Goal: Task Accomplishment & Management: Complete application form

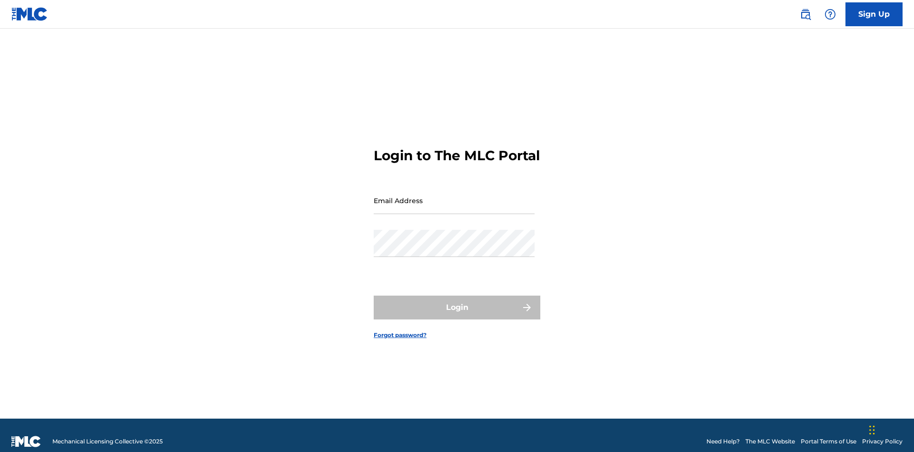
scroll to position [12, 0]
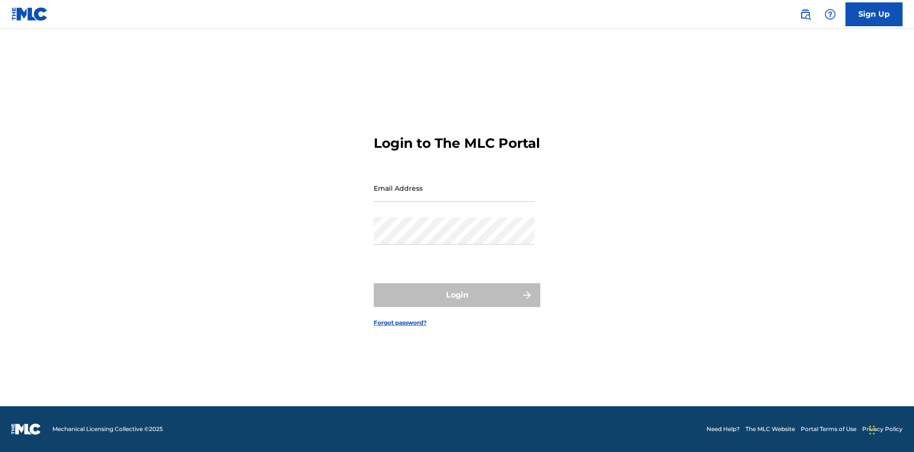
click at [454, 196] on input "Email Address" at bounding box center [454, 187] width 161 height 27
type input "[PERSON_NAME][EMAIL_ADDRESS][PERSON_NAME][DOMAIN_NAME]"
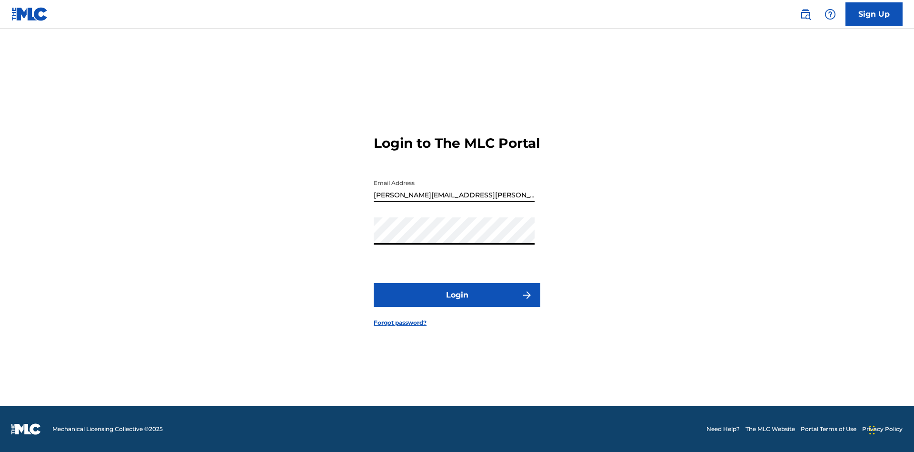
click at [457, 303] on button "Login" at bounding box center [457, 295] width 167 height 24
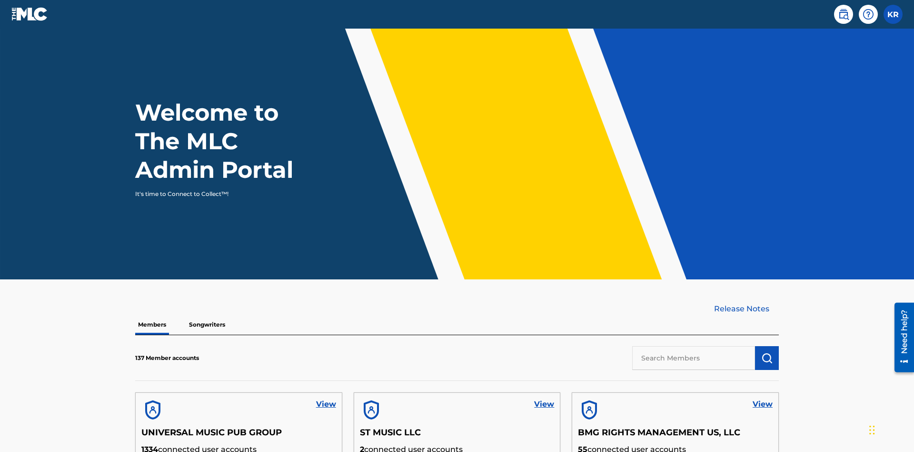
click at [694, 346] on input "text" at bounding box center [694, 358] width 123 height 24
click at [767, 352] on img "submit" at bounding box center [767, 357] width 11 height 11
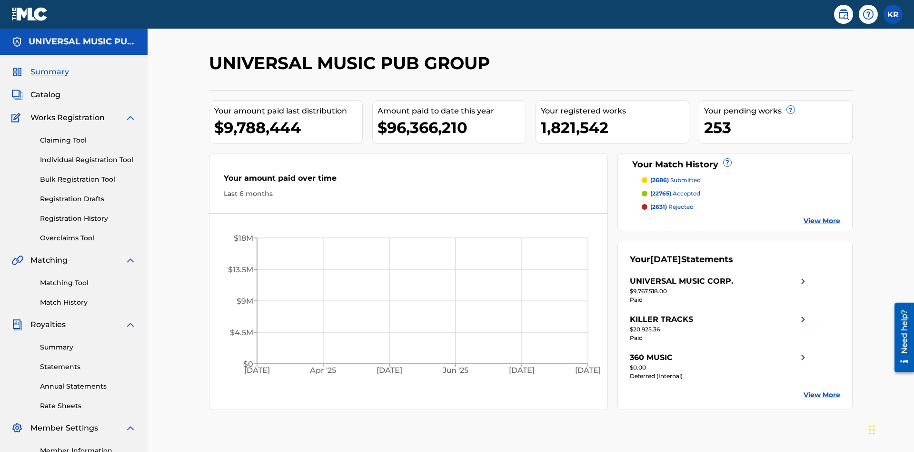
click at [88, 155] on link "Individual Registration Tool" at bounding box center [88, 160] width 96 height 10
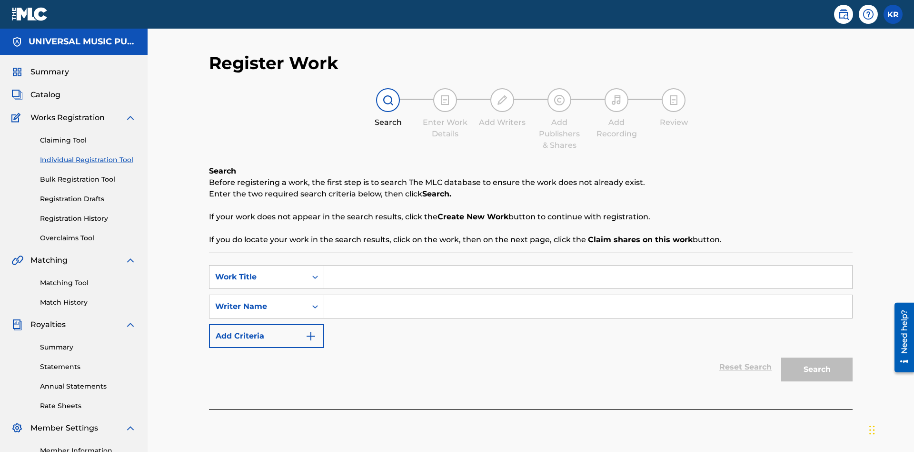
click at [588, 265] on input "Search Form" at bounding box center [588, 276] width 528 height 23
type input "My Favorite Dummy Music Work"
click at [588, 295] on input "Search Form" at bounding box center [588, 306] width 528 height 23
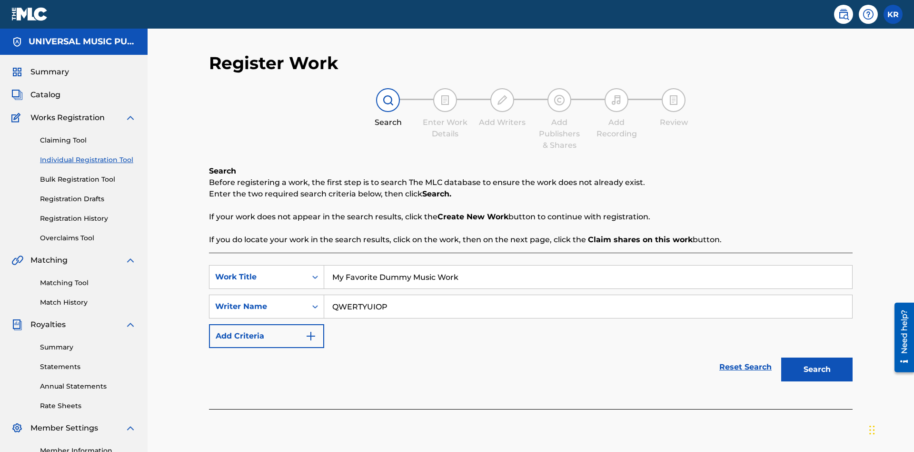
click at [817, 357] on button "Search" at bounding box center [817, 369] width 71 height 24
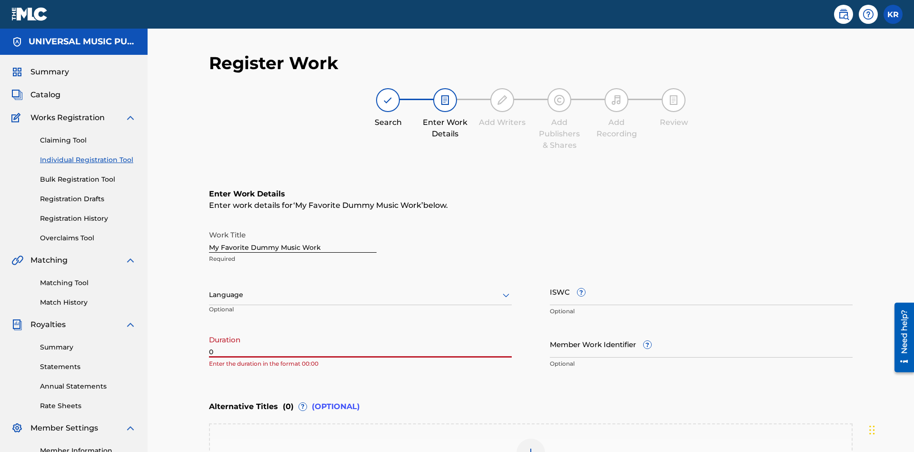
click at [361, 330] on input "0" at bounding box center [360, 343] width 303 height 27
type input "00:00"
click at [506, 289] on icon at bounding box center [506, 294] width 11 height 11
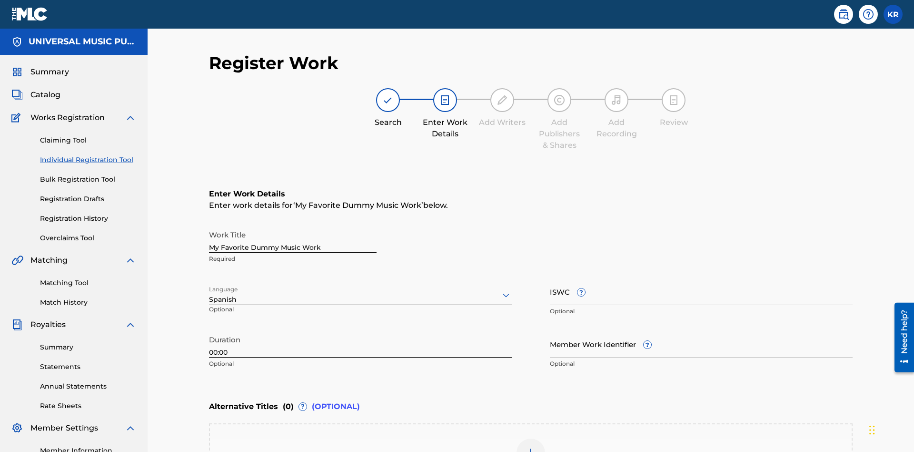
click at [702, 330] on input "Member Work Identifier ?" at bounding box center [701, 343] width 303 height 27
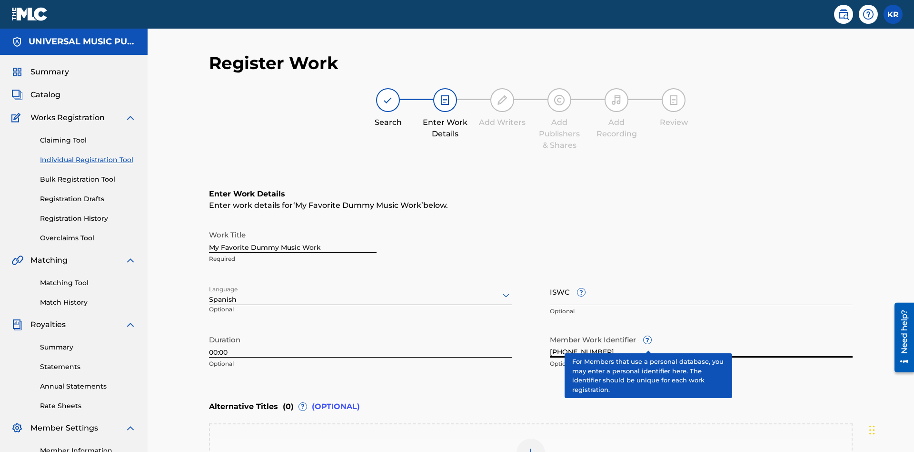
type input "[PHONE_NUMBER]"
click at [702, 278] on input "ISWC ?" at bounding box center [701, 291] width 303 height 27
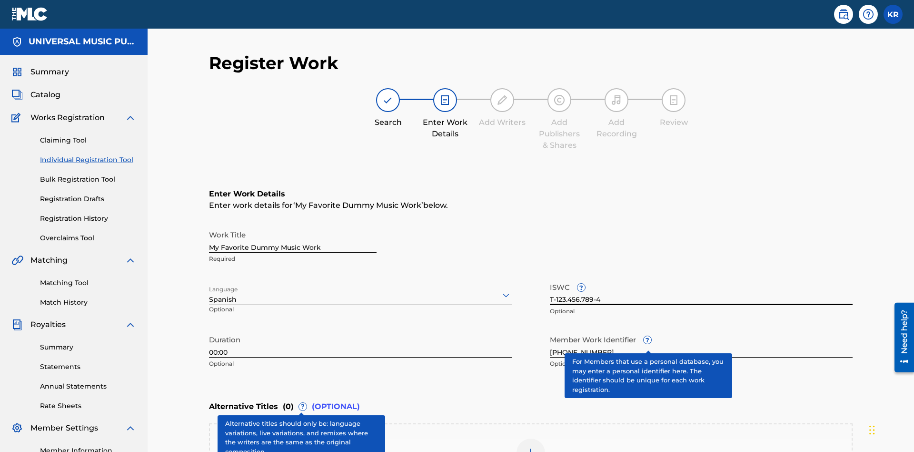
type input "T-123.456.789-4"
click at [531, 447] on img at bounding box center [530, 452] width 11 height 11
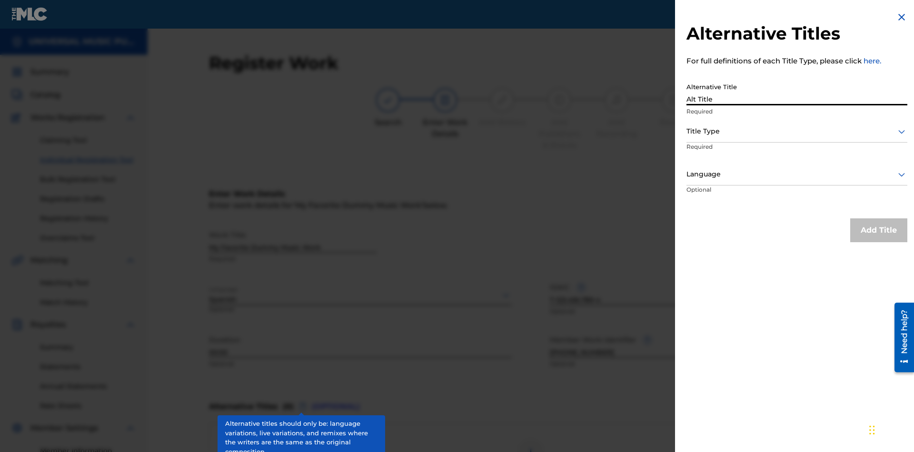
type input "Alt Title"
click at [797, 131] on div at bounding box center [797, 131] width 221 height 12
click at [797, 174] on div at bounding box center [797, 174] width 221 height 12
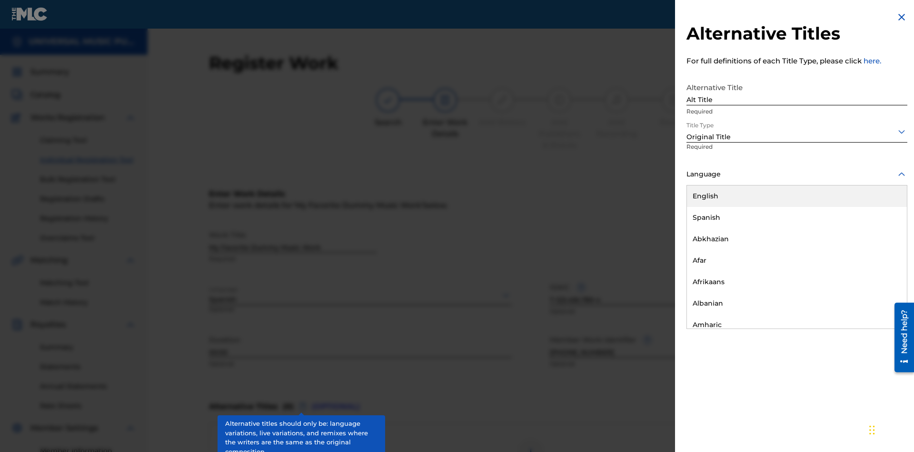
click at [879, 230] on button "Add Title" at bounding box center [879, 230] width 57 height 24
click at [531, 438] on div at bounding box center [531, 452] width 29 height 29
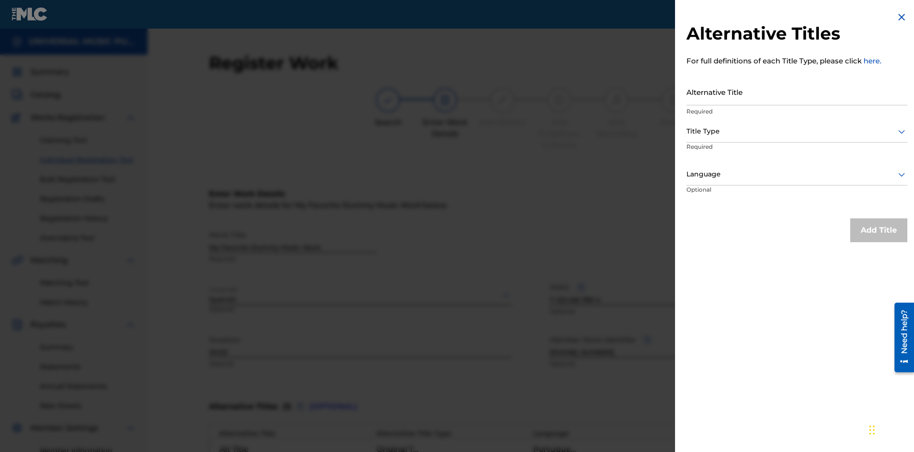
click at [797, 91] on input "Alternative Title" at bounding box center [797, 91] width 221 height 27
type input "New Title"
click at [797, 131] on div at bounding box center [797, 131] width 221 height 12
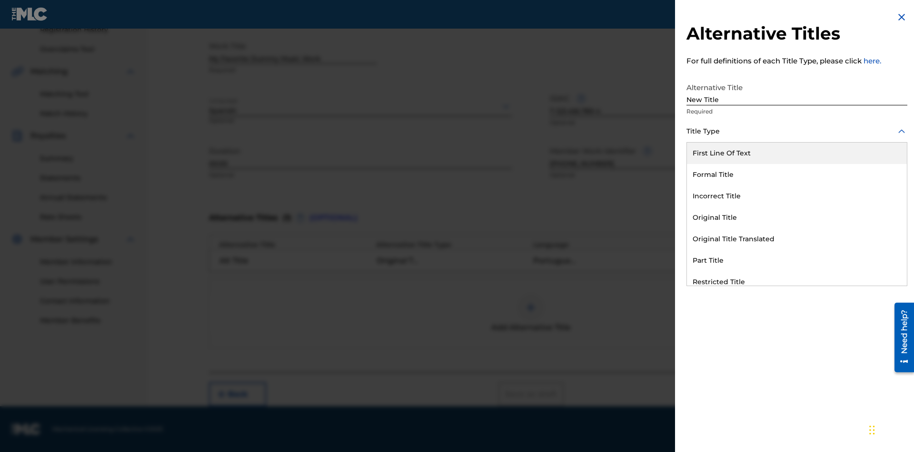
click at [797, 196] on div "Incorrect Title" at bounding box center [797, 195] width 220 height 21
click at [797, 174] on div at bounding box center [797, 174] width 221 height 12
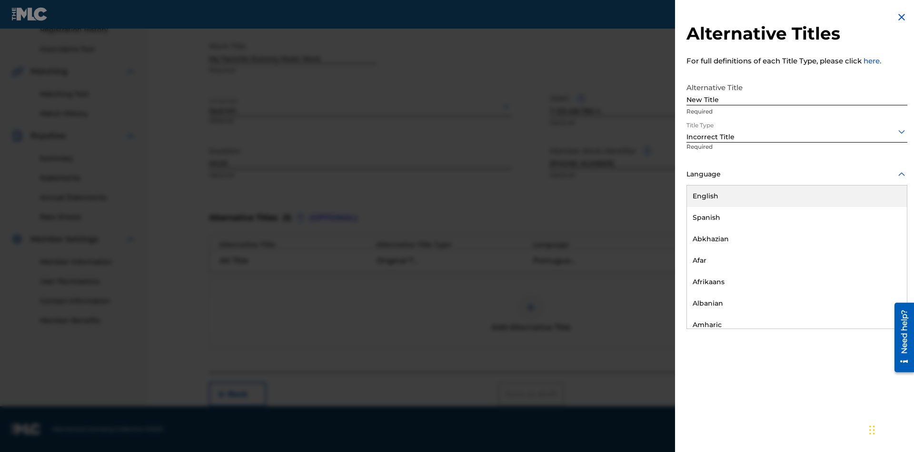
click at [797, 196] on div "English" at bounding box center [797, 195] width 220 height 21
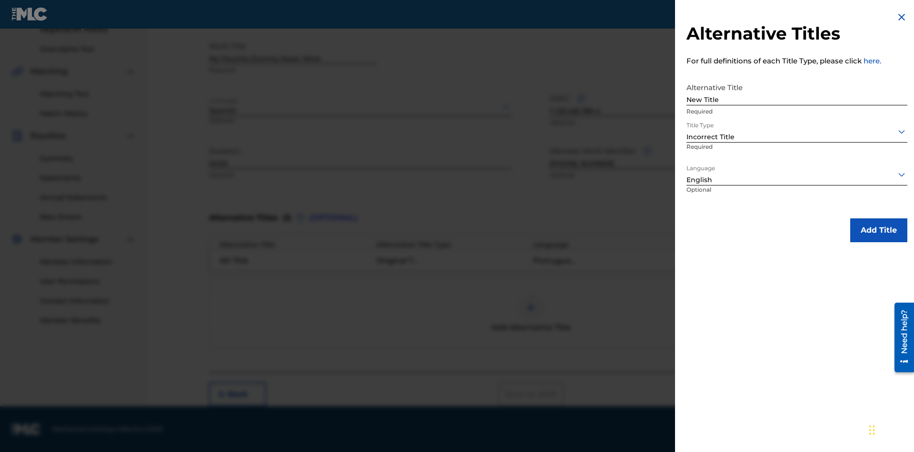
click at [879, 230] on button "Add Title" at bounding box center [879, 230] width 57 height 24
click at [531, 313] on div at bounding box center [531, 307] width 29 height 29
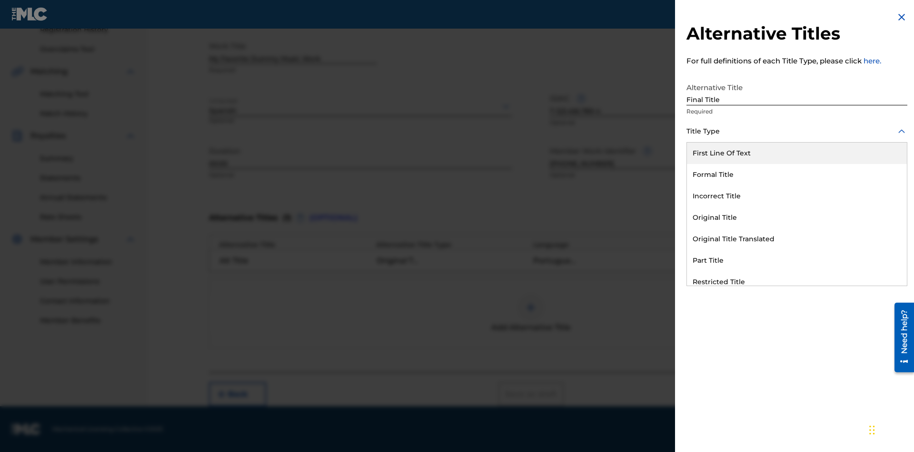
click at [797, 260] on div "Part Title" at bounding box center [797, 260] width 220 height 21
click at [797, 174] on div at bounding box center [797, 174] width 221 height 12
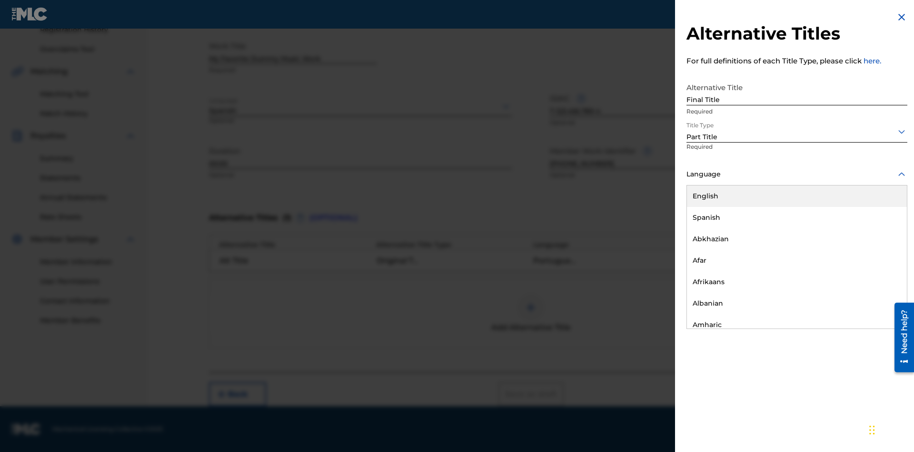
click at [879, 230] on button "Add Title" at bounding box center [879, 230] width 57 height 24
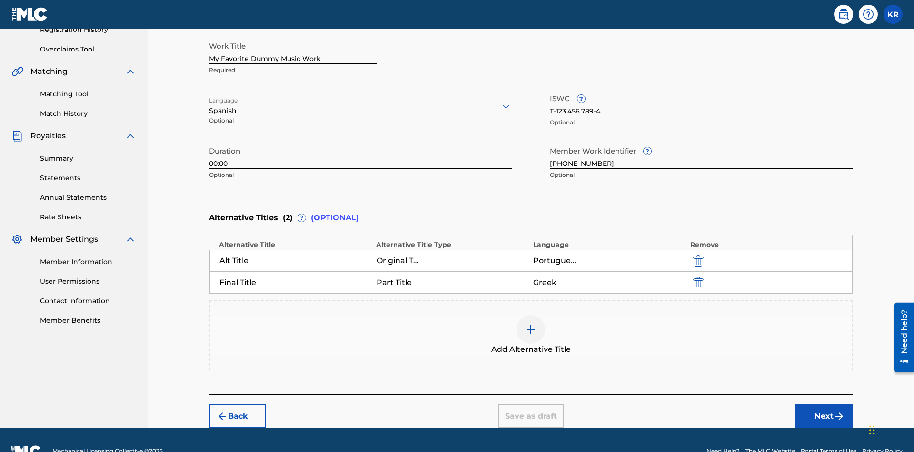
click at [824, 404] on button "Next" at bounding box center [824, 416] width 57 height 24
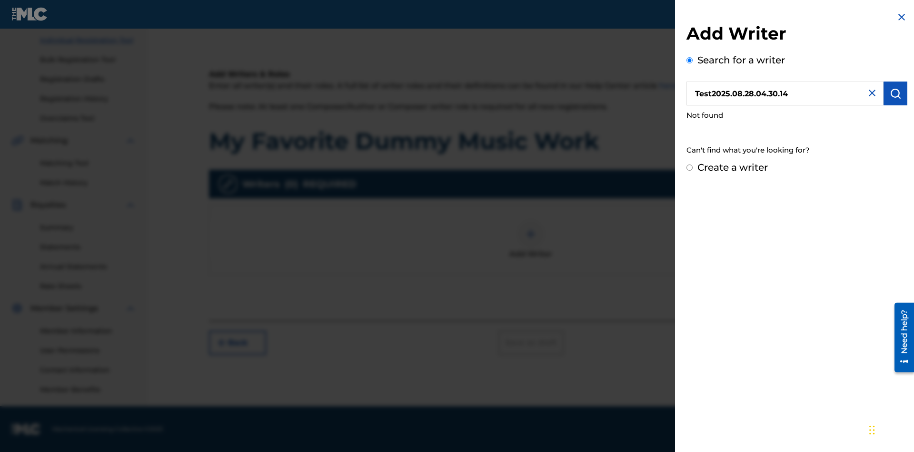
click at [690, 168] on input "Create a writer" at bounding box center [690, 167] width 6 height 6
radio input "false"
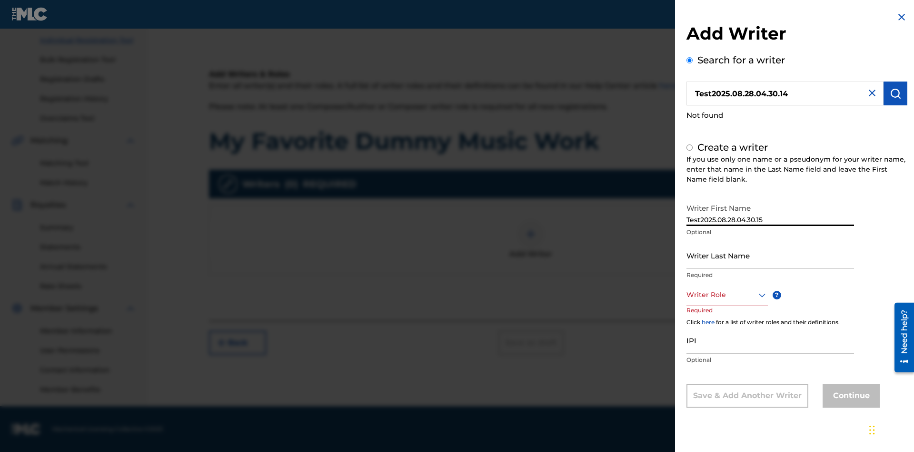
radio input "false"
radio input "true"
type input "Test2025.08.28.04.30.15"
click at [771, 255] on input "Writer Last Name" at bounding box center [771, 254] width 168 height 27
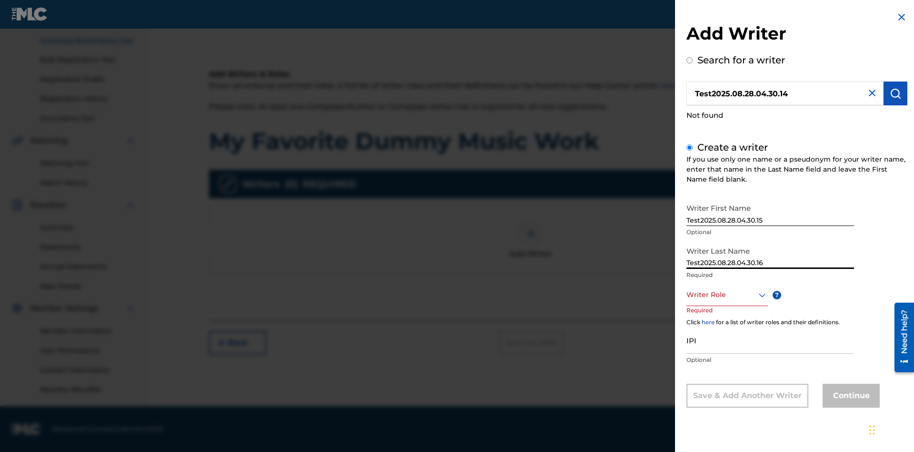
type input "Test2025.08.28.04.30.16"
click at [727, 294] on div at bounding box center [727, 295] width 81 height 12
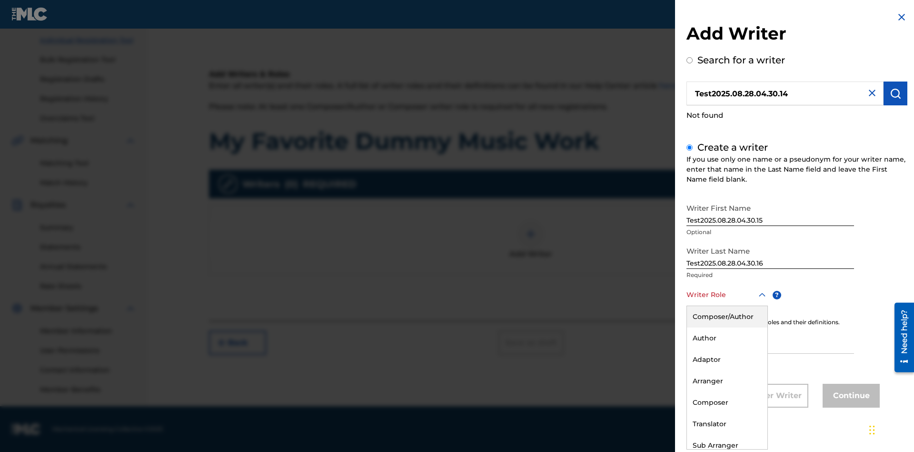
click at [727, 338] on div "Author" at bounding box center [727, 337] width 80 height 21
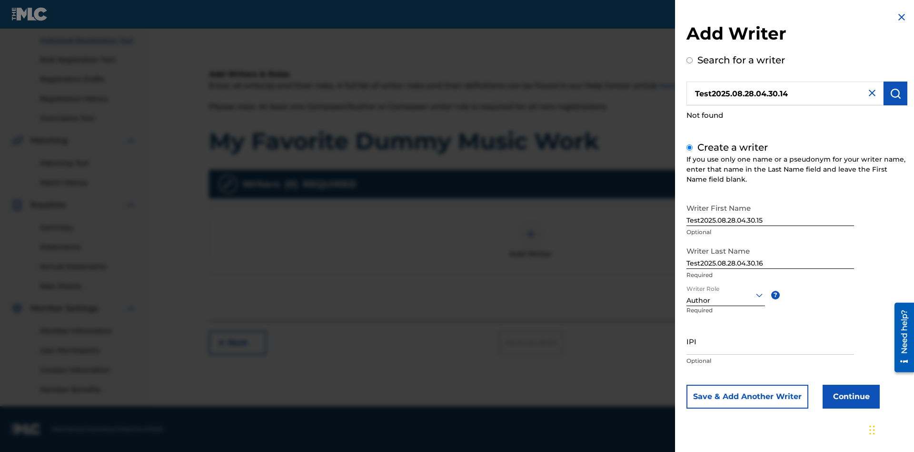
click at [771, 341] on input "IPI" at bounding box center [771, 340] width 168 height 27
type input "595839777"
click at [850, 396] on button "Continue" at bounding box center [851, 396] width 57 height 24
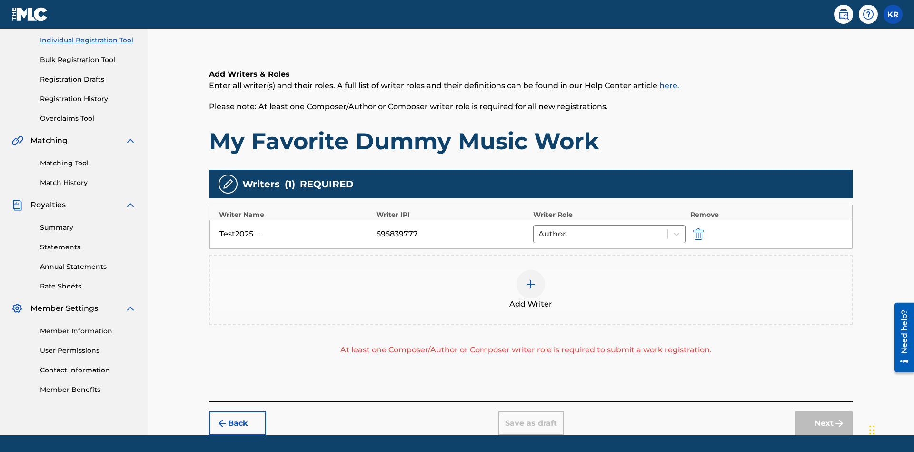
click at [697, 228] on img "submit" at bounding box center [698, 233] width 10 height 11
click at [531, 278] on img at bounding box center [530, 283] width 11 height 11
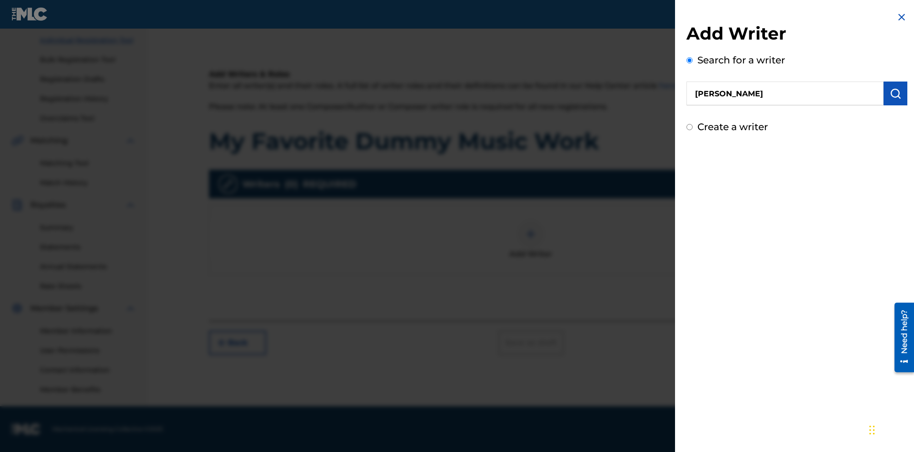
type input "[PERSON_NAME]"
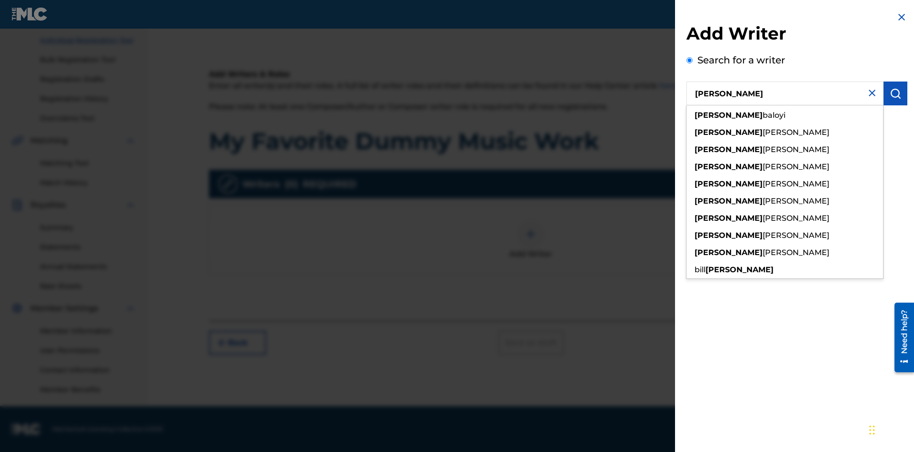
click at [896, 93] on img "submit" at bounding box center [895, 93] width 11 height 11
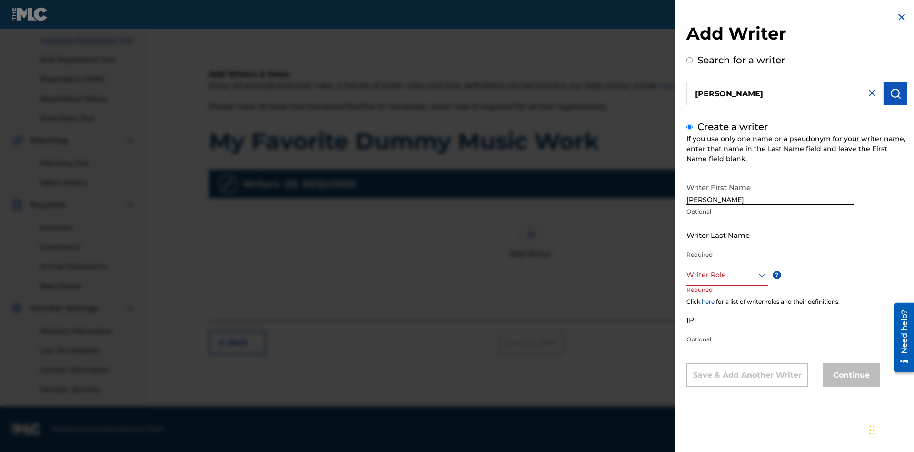
click at [771, 234] on input "Writer Last Name" at bounding box center [771, 234] width 168 height 27
click at [771, 319] on input "IPI" at bounding box center [771, 319] width 168 height 27
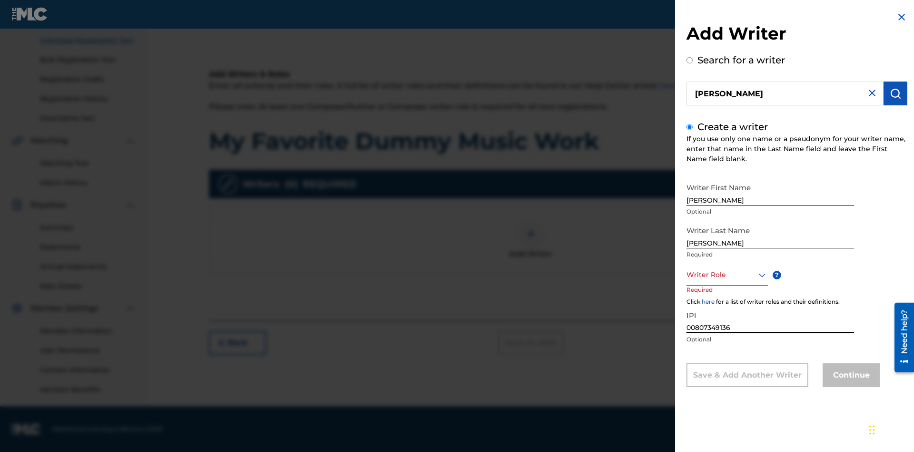
click at [727, 274] on div at bounding box center [727, 275] width 81 height 12
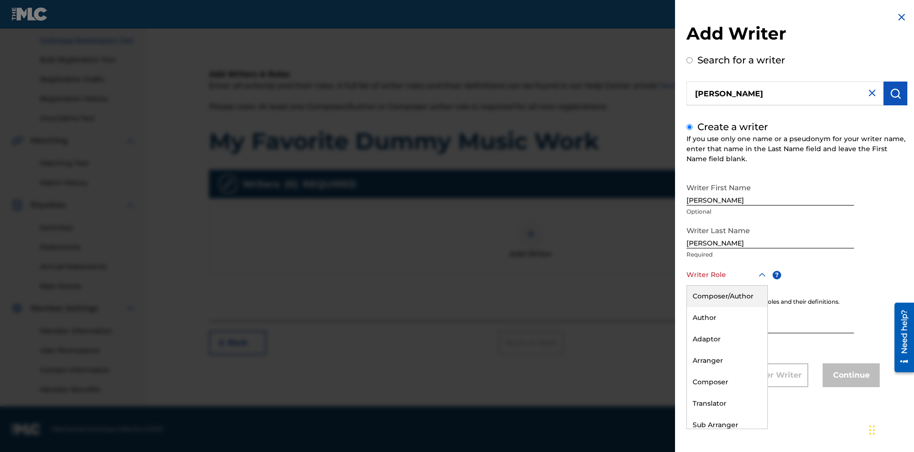
click at [727, 382] on div "Composer" at bounding box center [727, 381] width 80 height 21
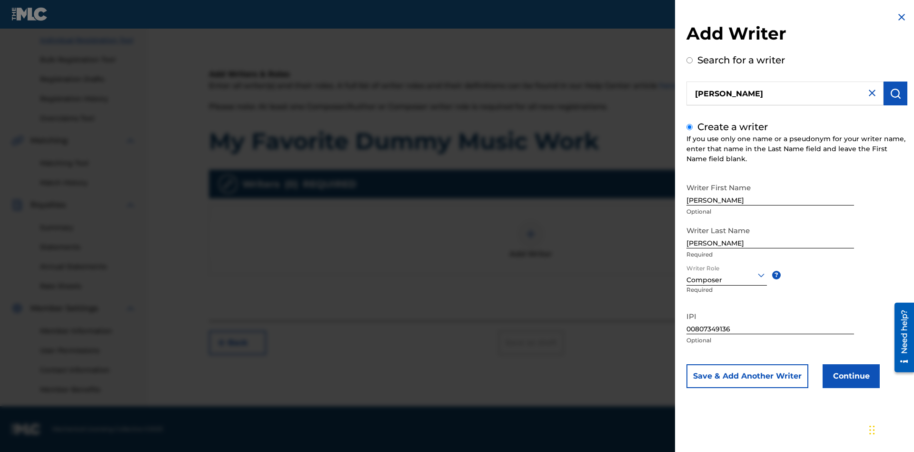
click at [850, 376] on button "Continue" at bounding box center [851, 376] width 57 height 24
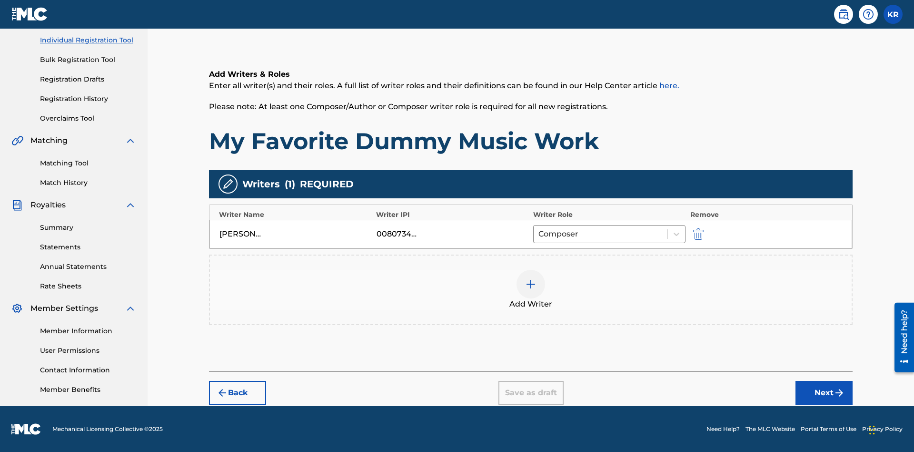
click at [531, 290] on div at bounding box center [531, 284] width 29 height 29
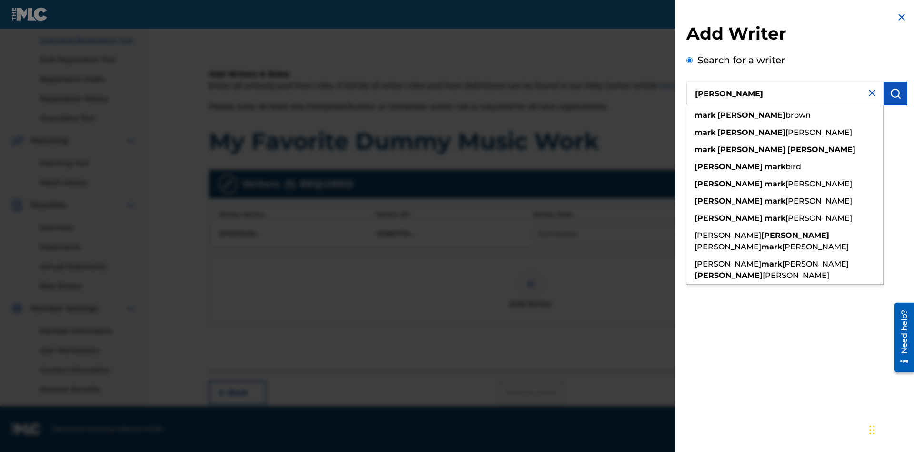
click at [896, 93] on img "submit" at bounding box center [895, 93] width 11 height 11
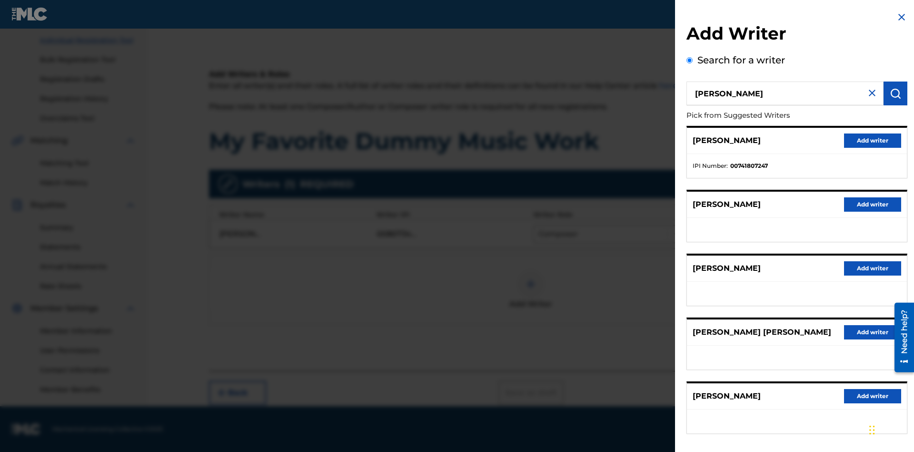
click at [873, 140] on button "Add writer" at bounding box center [872, 140] width 57 height 14
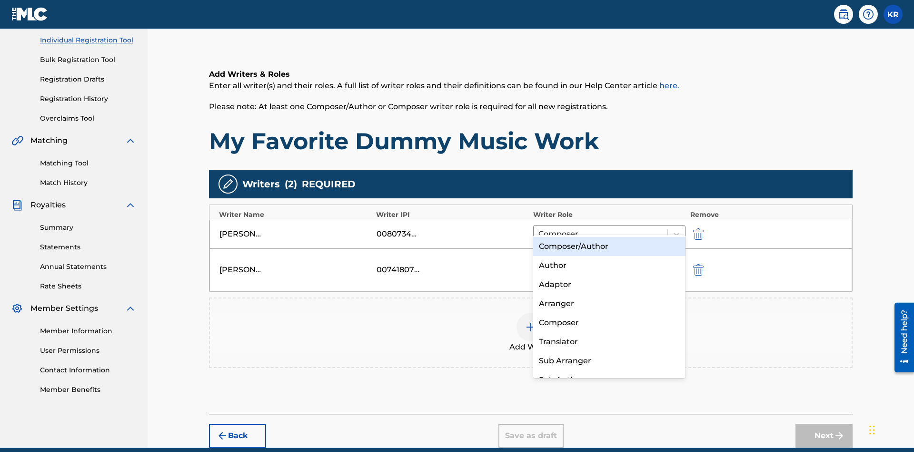
click at [609, 341] on div "Translator" at bounding box center [609, 341] width 152 height 19
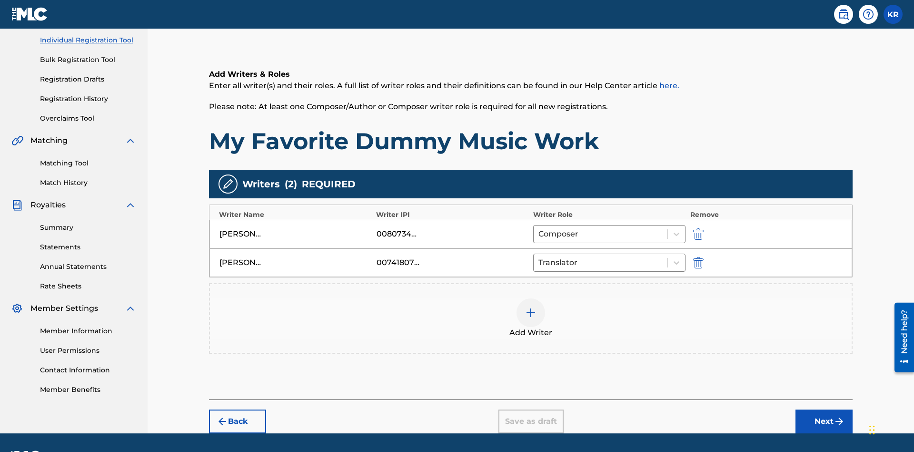
click at [531, 298] on div at bounding box center [531, 312] width 29 height 29
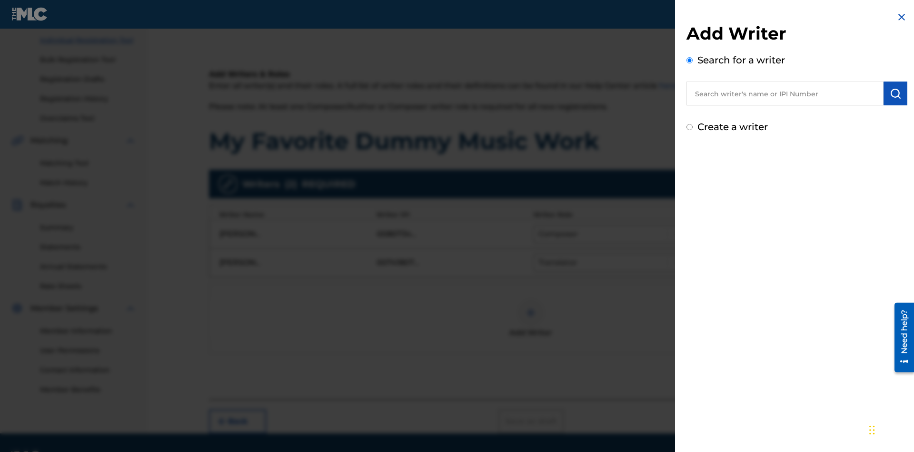
click at [785, 93] on input "text" at bounding box center [785, 93] width 197 height 24
type input "Test2025.08.28.04.31.22"
click at [896, 93] on img "submit" at bounding box center [895, 93] width 11 height 11
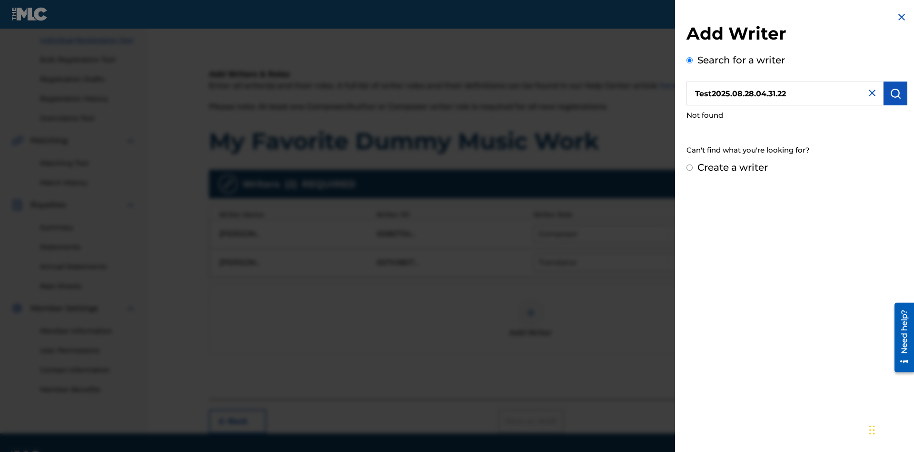
click at [690, 168] on input "Create a writer" at bounding box center [690, 167] width 6 height 6
radio input "false"
radio input "true"
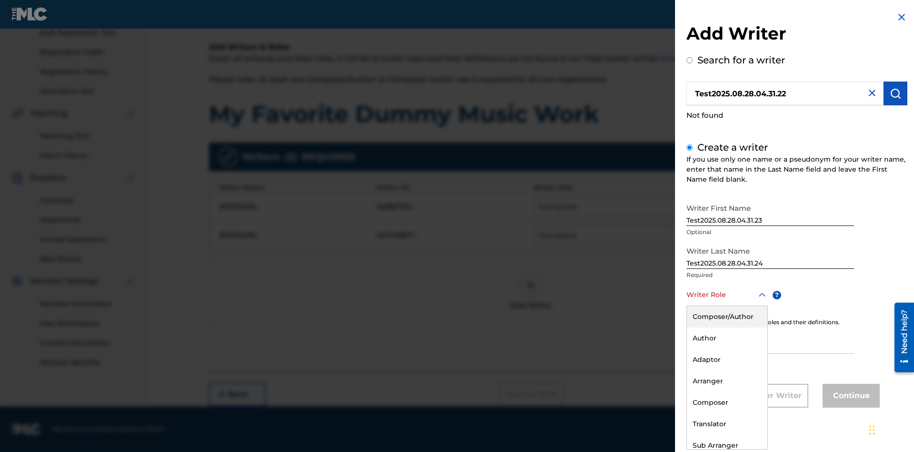
click at [727, 423] on div "Translator" at bounding box center [727, 423] width 80 height 21
click at [771, 341] on input "IPI" at bounding box center [771, 339] width 168 height 27
click at [850, 396] on button "Continue" at bounding box center [851, 395] width 57 height 24
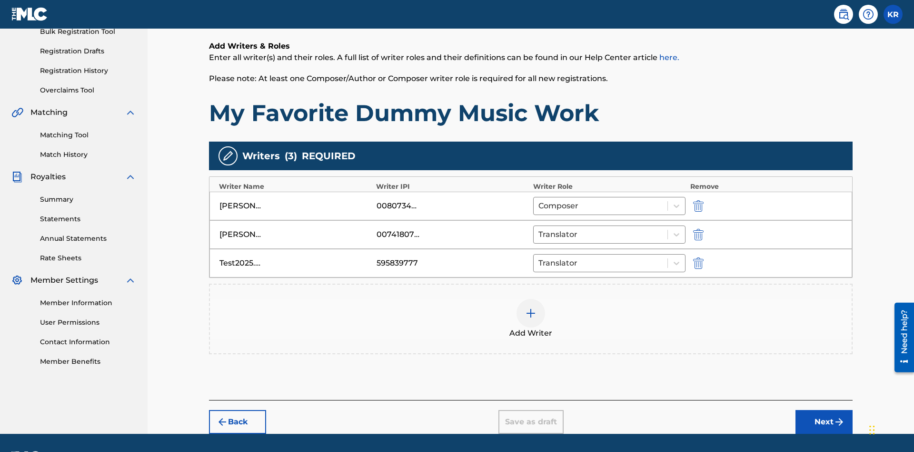
scroll to position [175, 0]
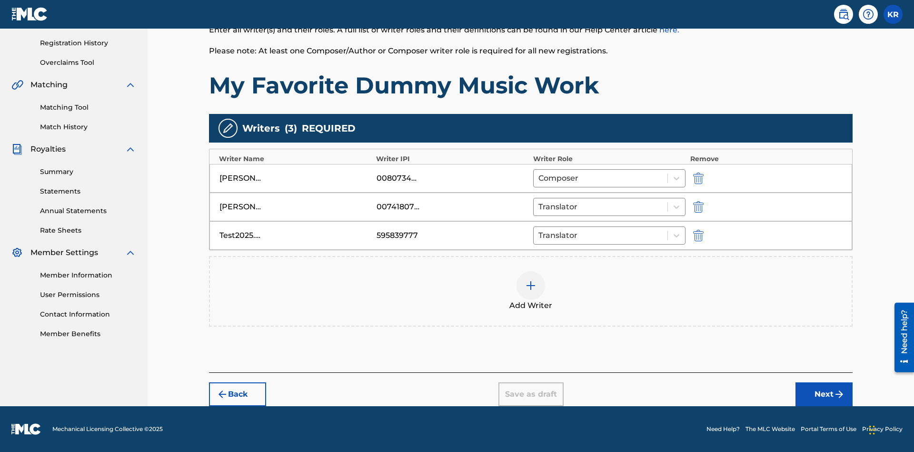
click at [824, 394] on button "Next" at bounding box center [824, 394] width 57 height 24
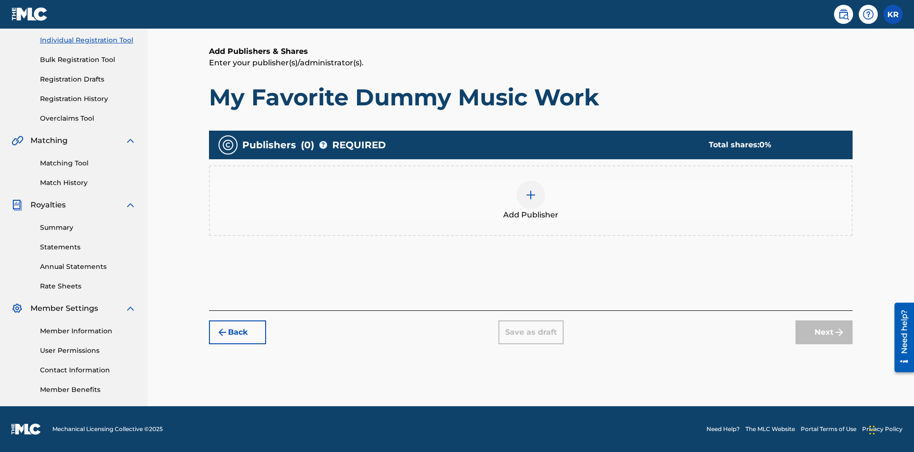
scroll to position [120, 0]
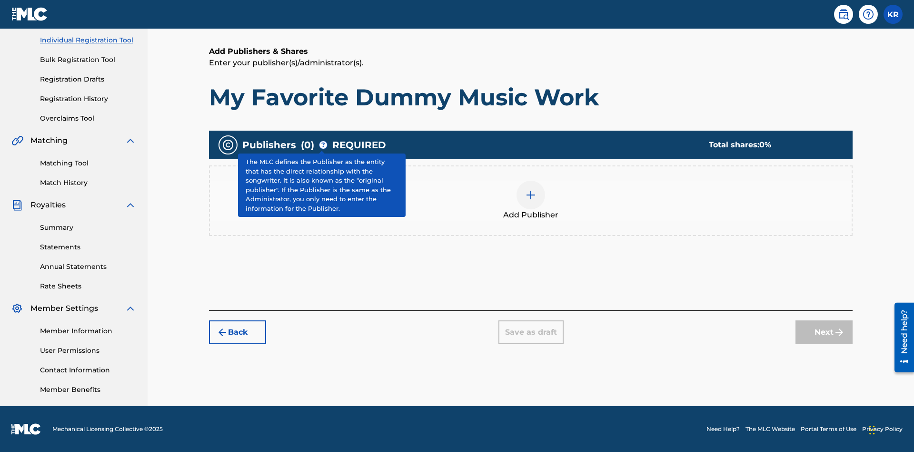
click at [531, 194] on img at bounding box center [530, 194] width 11 height 11
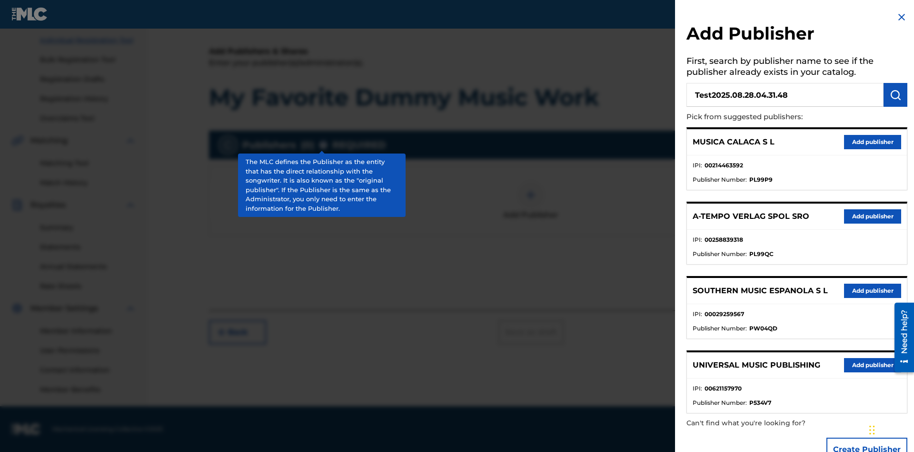
scroll to position [111, 0]
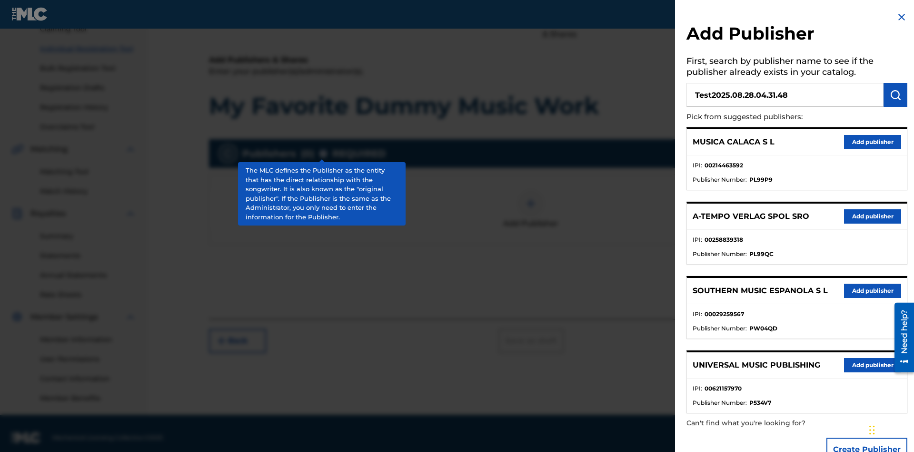
type input "Test2025.08.28.04.31.48"
click at [896, 95] on img "submit" at bounding box center [895, 94] width 11 height 11
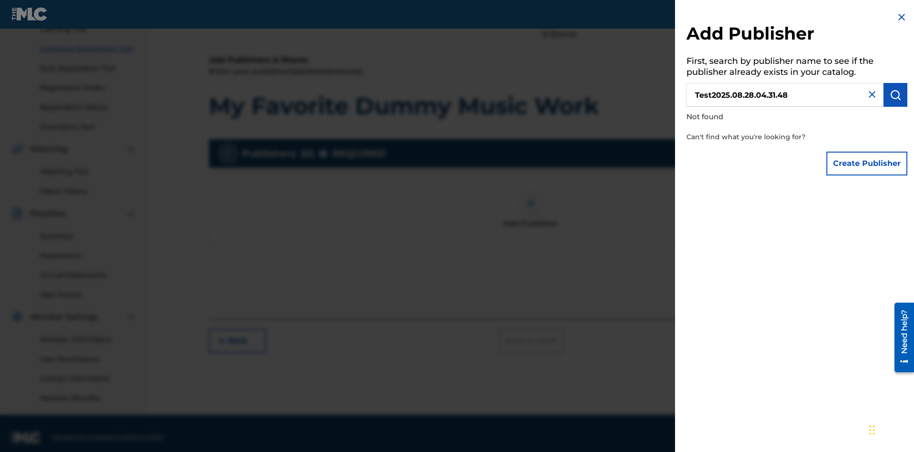
click at [868, 163] on button "Create Publisher" at bounding box center [867, 163] width 81 height 24
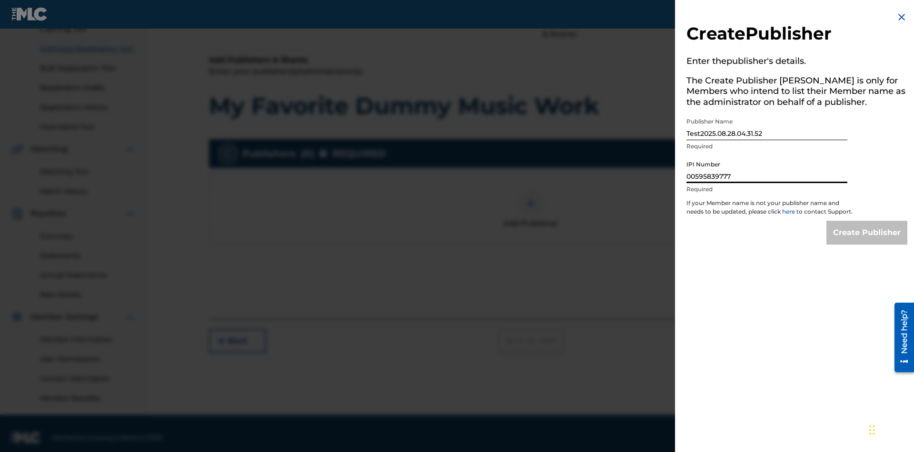
click at [868, 241] on input "Create Publisher" at bounding box center [867, 233] width 81 height 24
click at [868, 221] on input "Create Publisher" at bounding box center [867, 233] width 81 height 24
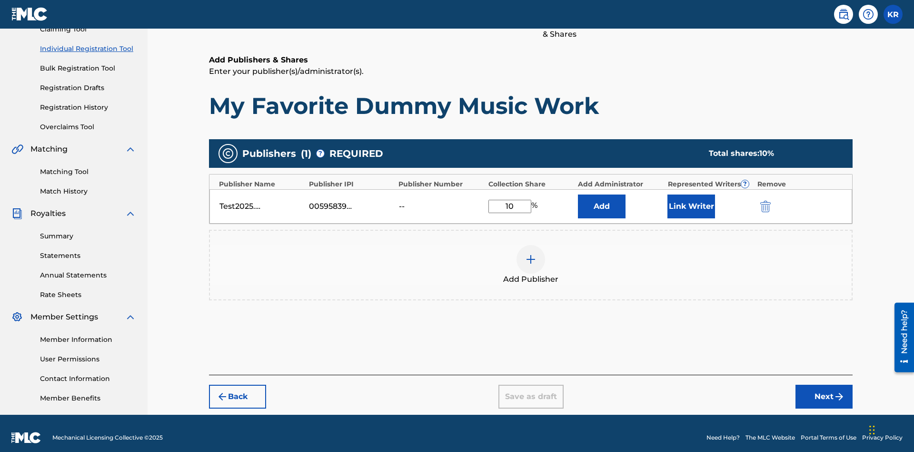
scroll to position [120, 0]
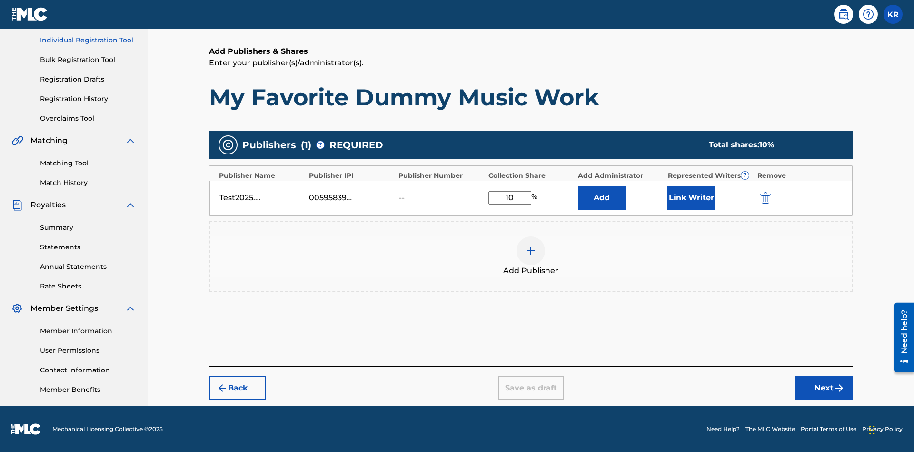
type input "10"
click at [692, 197] on button "Link Writer" at bounding box center [692, 198] width 48 height 24
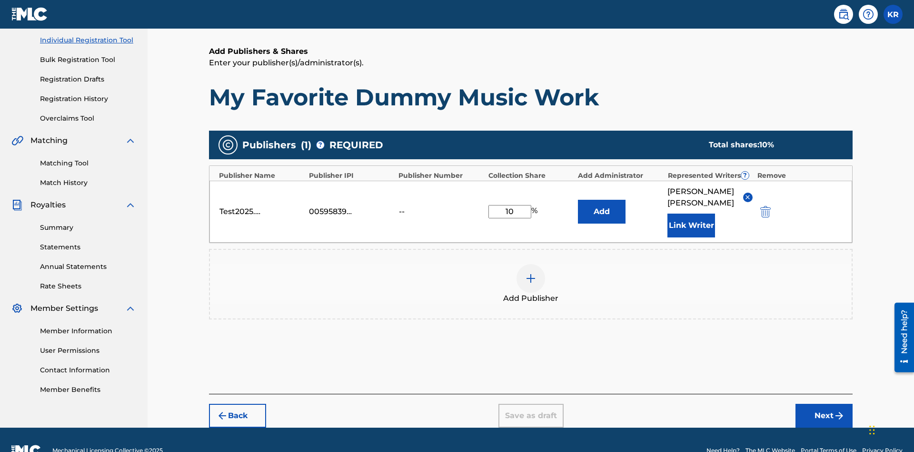
click at [692, 213] on button "Link Writer" at bounding box center [692, 225] width 48 height 24
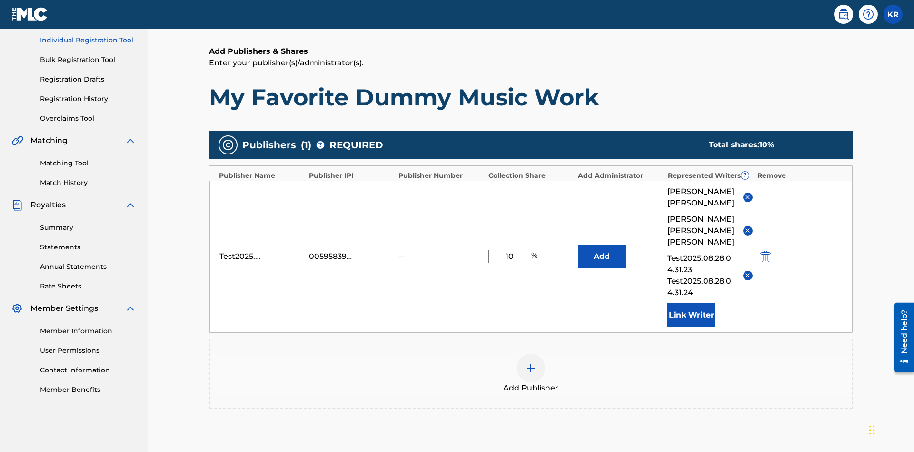
click at [692, 303] on button "Link Writer" at bounding box center [692, 315] width 48 height 24
click at [531, 362] on img at bounding box center [530, 367] width 11 height 11
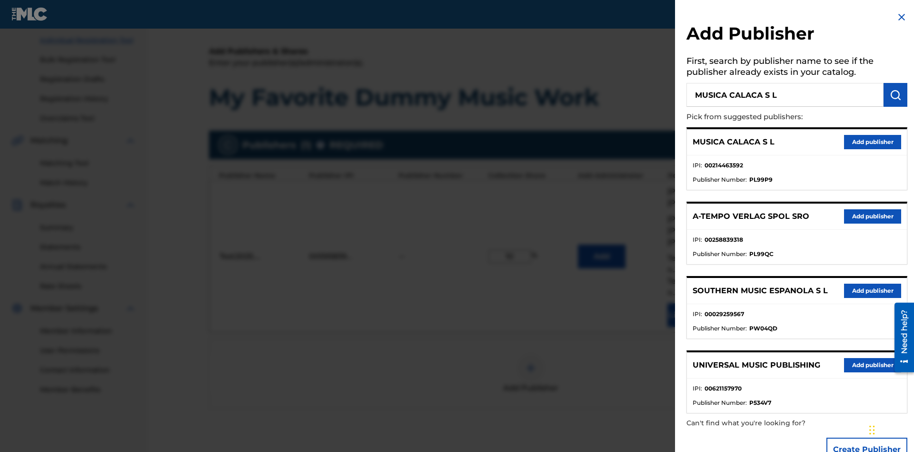
type input "MUSICA CALACA S L"
click at [896, 95] on img "submit" at bounding box center [895, 94] width 11 height 11
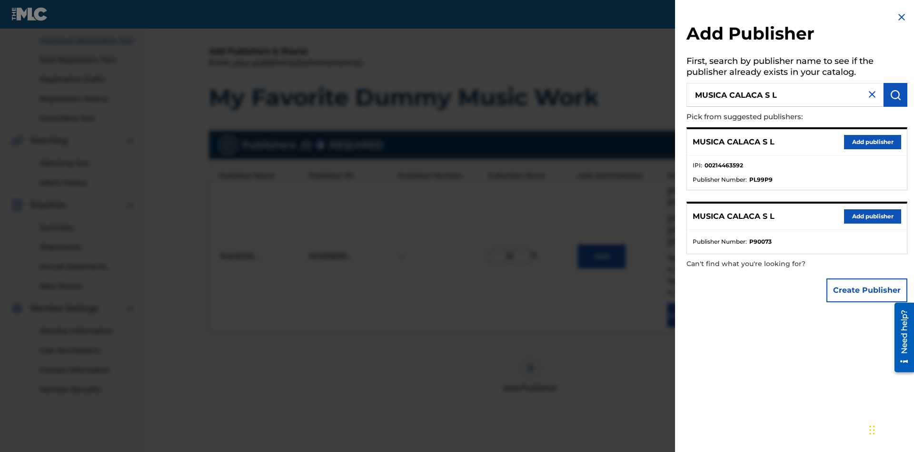
click at [868, 290] on button "Create Publisher" at bounding box center [867, 290] width 81 height 24
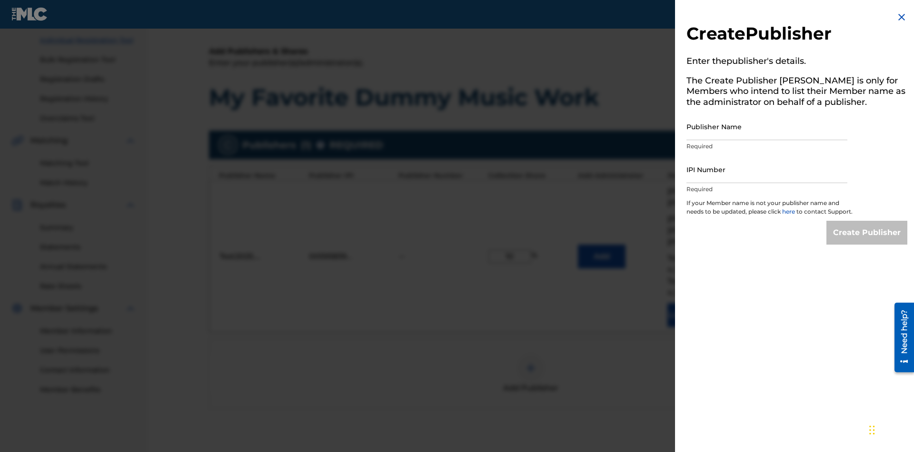
click at [767, 126] on input "Publisher Name" at bounding box center [767, 126] width 161 height 27
click at [767, 169] on input "IPI Number" at bounding box center [767, 169] width 161 height 27
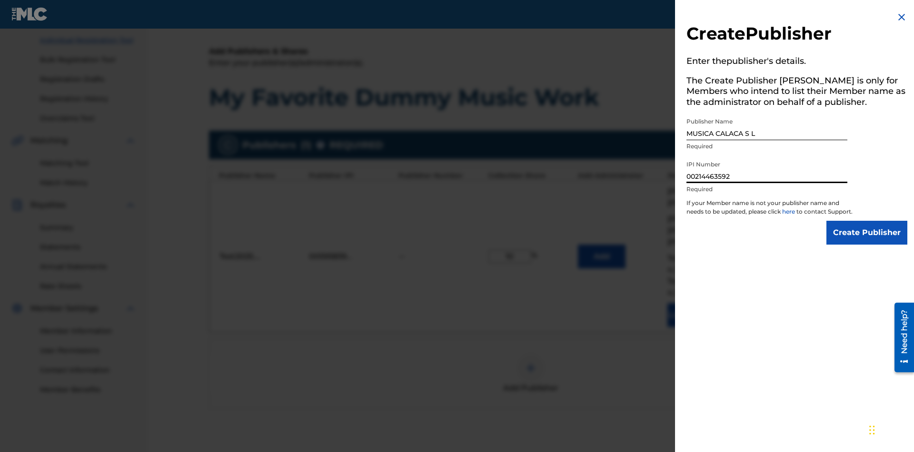
click at [868, 241] on input "Create Publisher" at bounding box center [867, 233] width 81 height 24
click at [868, 221] on input "Create Publisher" at bounding box center [867, 233] width 81 height 24
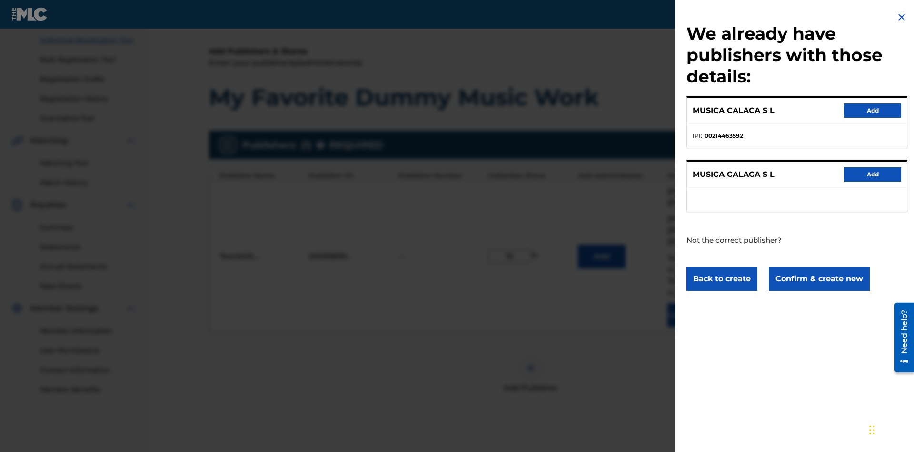
click at [819, 278] on button "Confirm & create new" at bounding box center [819, 279] width 101 height 24
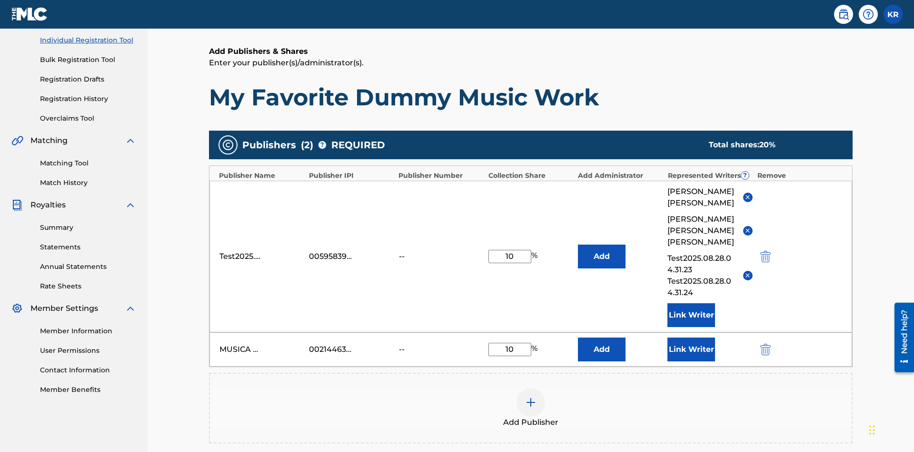
type input "10"
click at [692, 337] on button "Link Writer" at bounding box center [692, 349] width 48 height 24
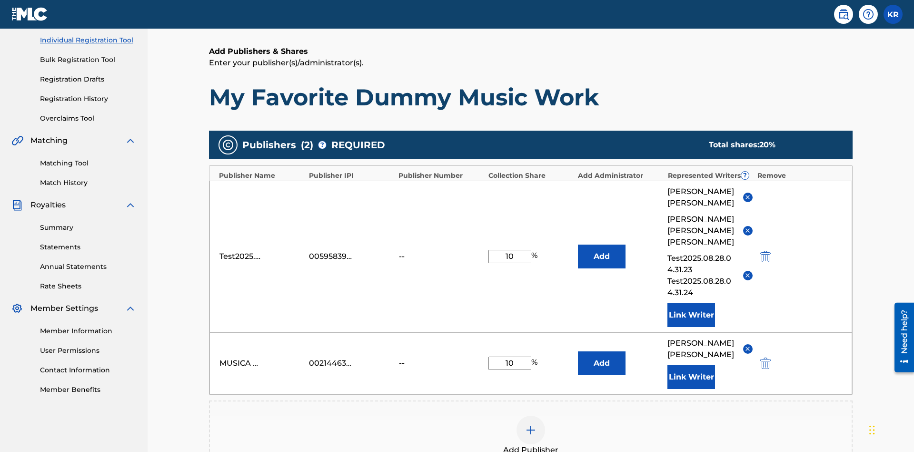
click at [692, 365] on button "Link Writer" at bounding box center [692, 377] width 48 height 24
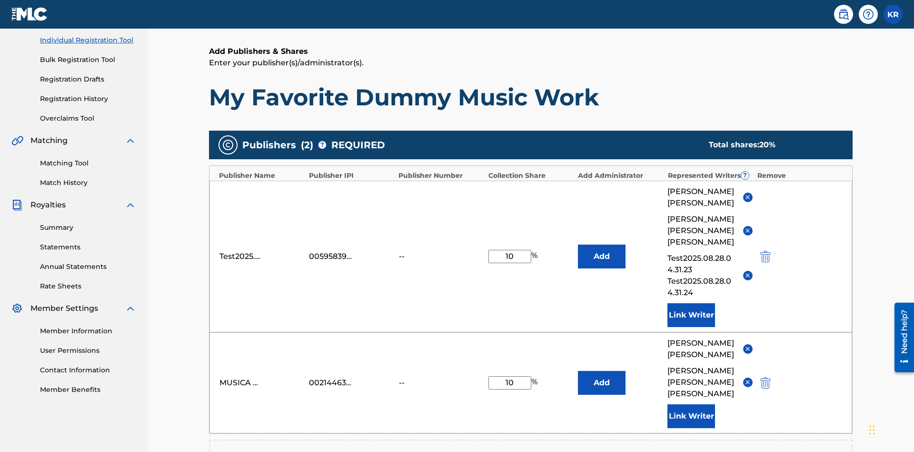
click at [692, 404] on button "Link Writer" at bounding box center [692, 416] width 48 height 24
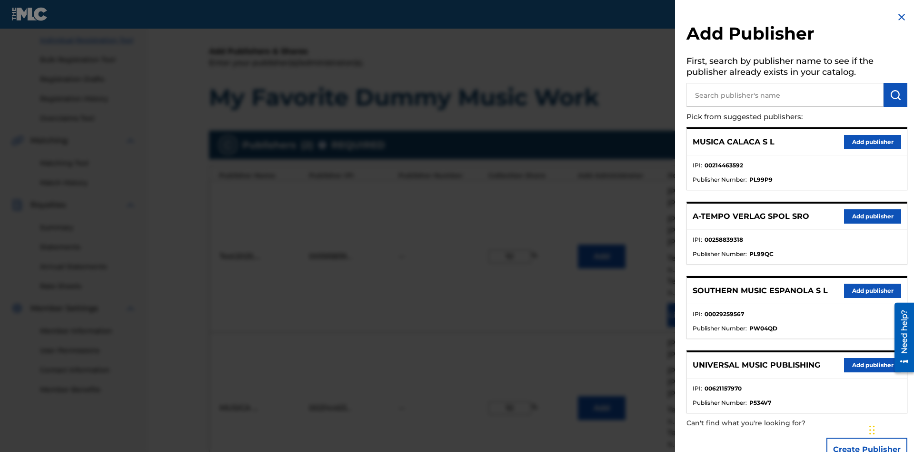
click at [785, 95] on input "text" at bounding box center [785, 95] width 197 height 24
click at [896, 95] on img "submit" at bounding box center [895, 94] width 11 height 11
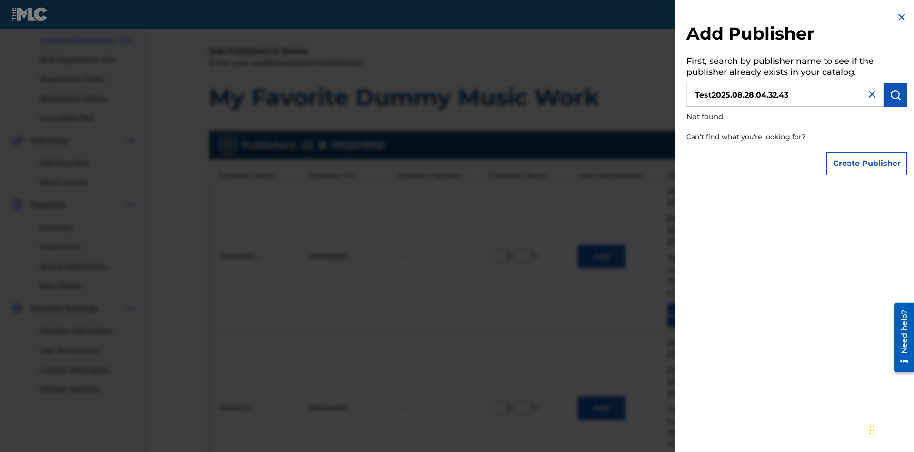
click at [868, 163] on button "Create Publisher" at bounding box center [867, 163] width 81 height 24
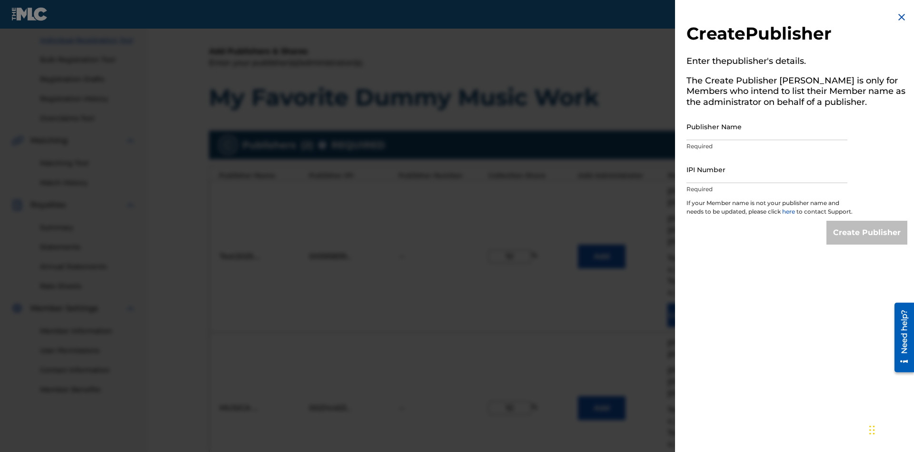
click at [767, 126] on input "Publisher Name" at bounding box center [767, 126] width 161 height 27
type input "Test2025.08.28.04.32.47"
click at [767, 169] on input "IPI Number" at bounding box center [767, 169] width 161 height 27
type input "00595839777"
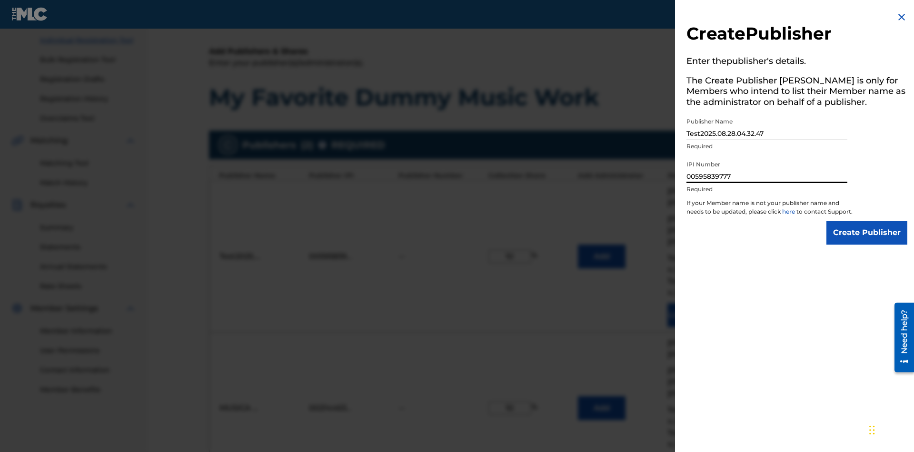
click at [868, 241] on input "Create Publisher" at bounding box center [867, 233] width 81 height 24
click at [868, 221] on input "Create Publisher" at bounding box center [867, 233] width 81 height 24
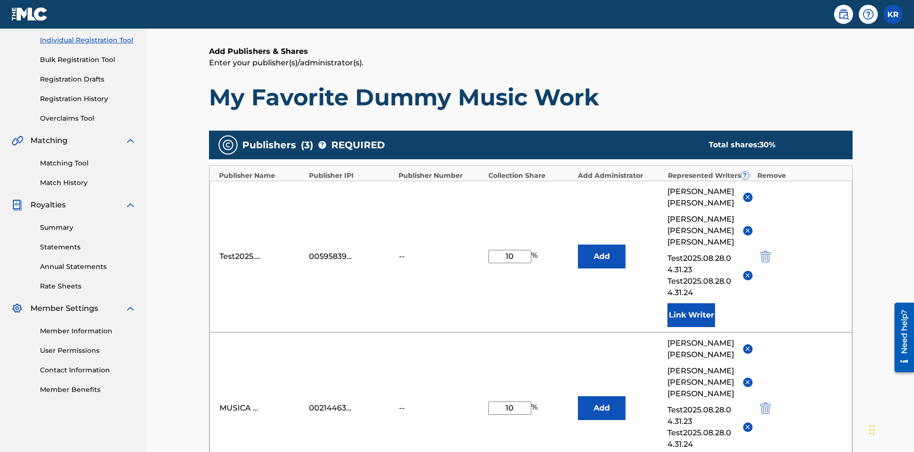
type input "10"
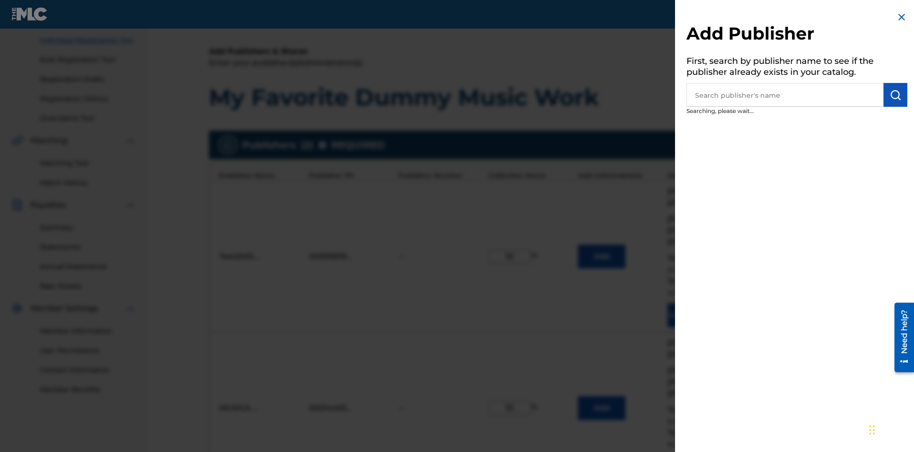
click at [785, 95] on input "text" at bounding box center [785, 95] width 197 height 24
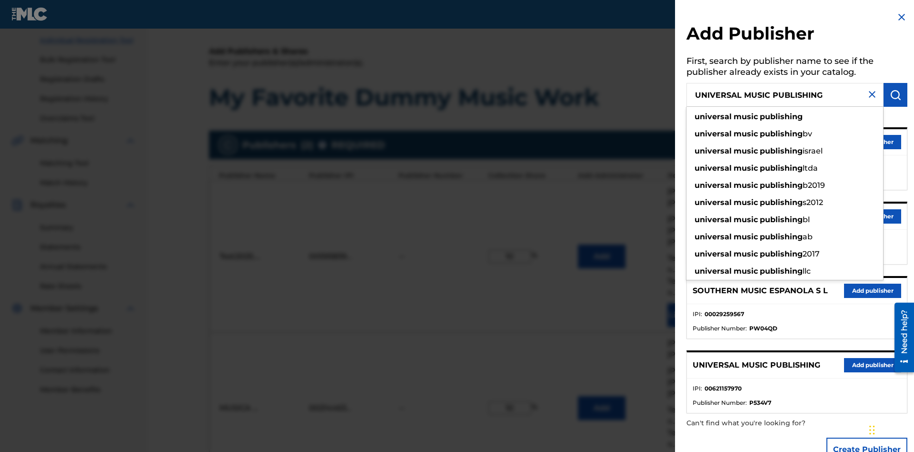
click at [896, 95] on img "submit" at bounding box center [895, 94] width 11 height 11
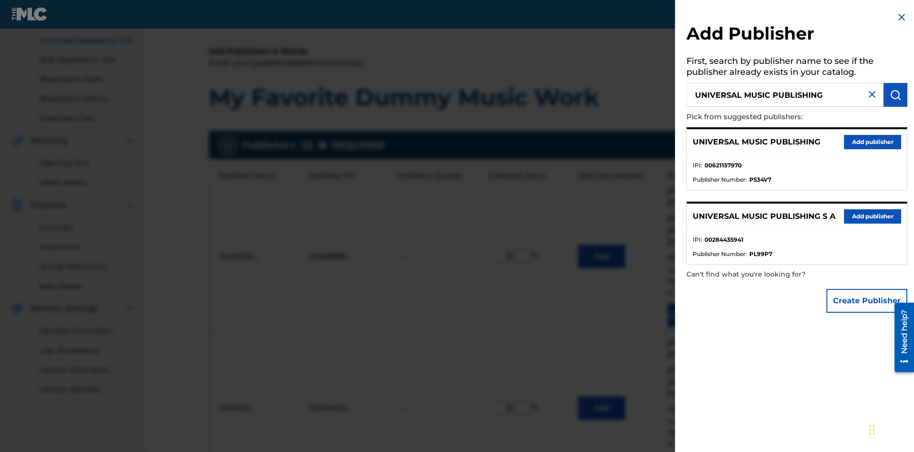
click at [873, 141] on button "Add publisher" at bounding box center [872, 142] width 57 height 14
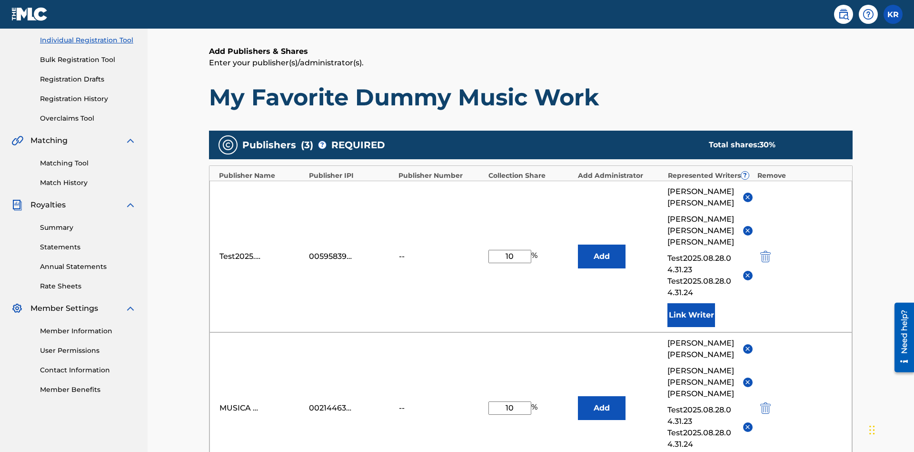
type input "10"
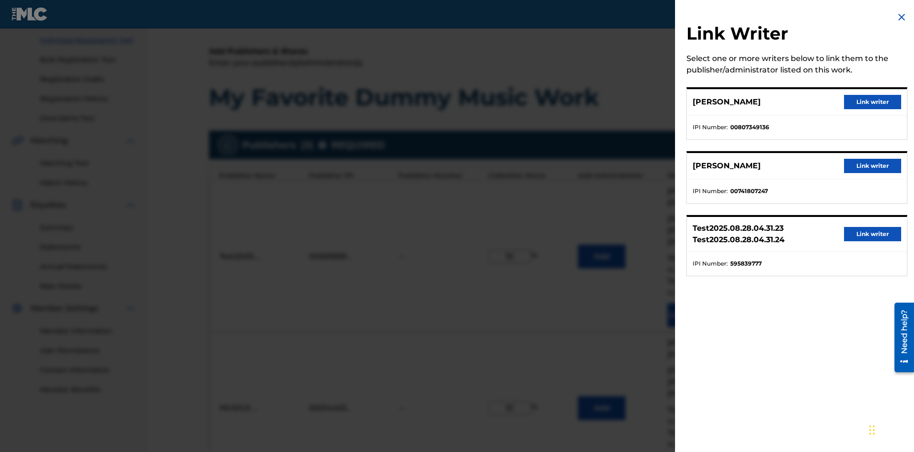
click at [873, 102] on button "Link writer" at bounding box center [872, 102] width 57 height 14
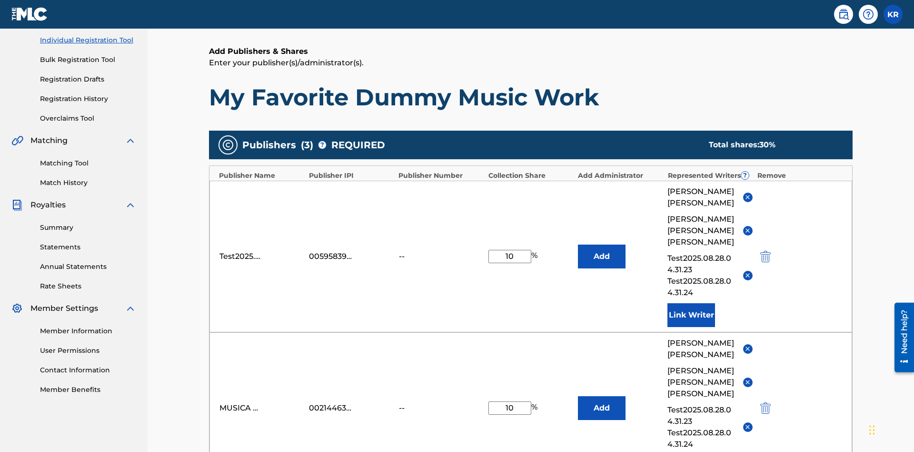
click at [602, 244] on button "Add" at bounding box center [602, 256] width 48 height 24
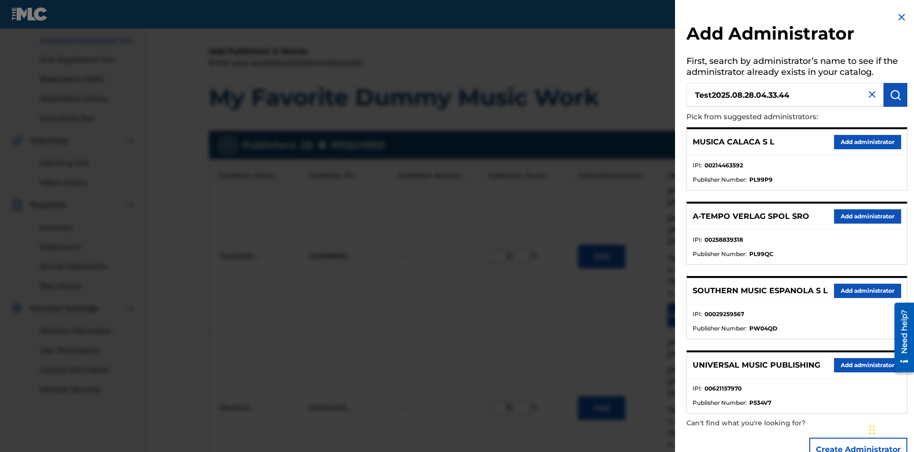
type input "Test2025.08.28.04.33.44"
click at [896, 95] on img "submit" at bounding box center [895, 94] width 11 height 11
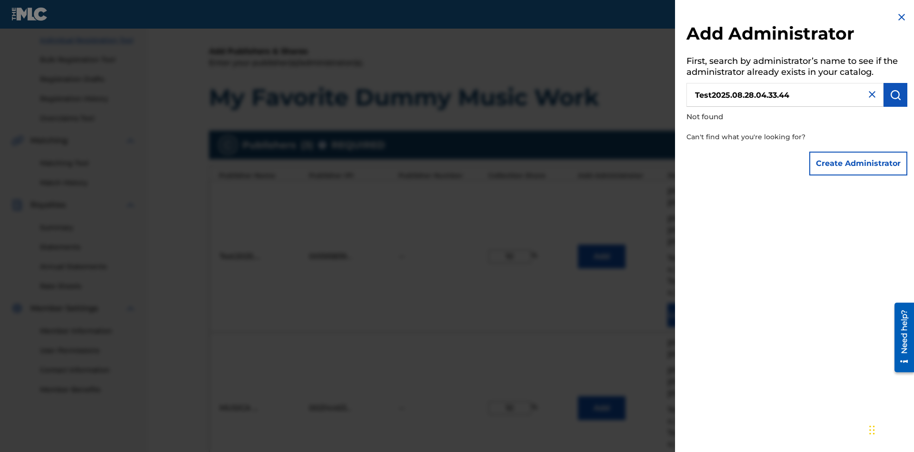
click at [859, 163] on button "Create Administrator" at bounding box center [859, 163] width 98 height 24
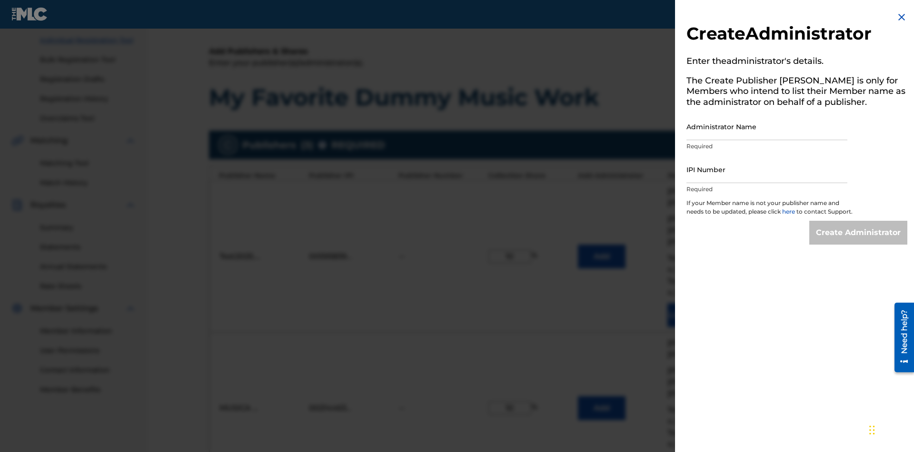
click at [767, 126] on input "Administrator Name" at bounding box center [767, 126] width 161 height 27
click at [767, 169] on input "IPI Number" at bounding box center [767, 169] width 161 height 27
click at [859, 241] on input "Create Administrator" at bounding box center [859, 233] width 98 height 24
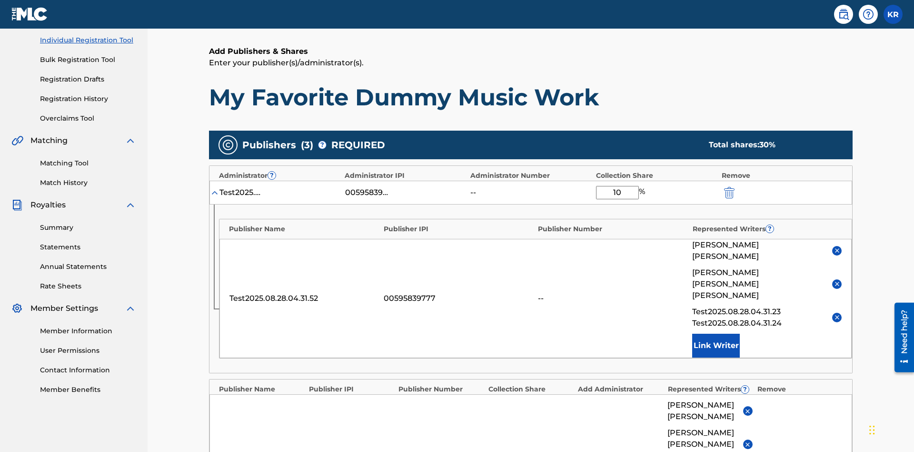
scroll to position [248, 0]
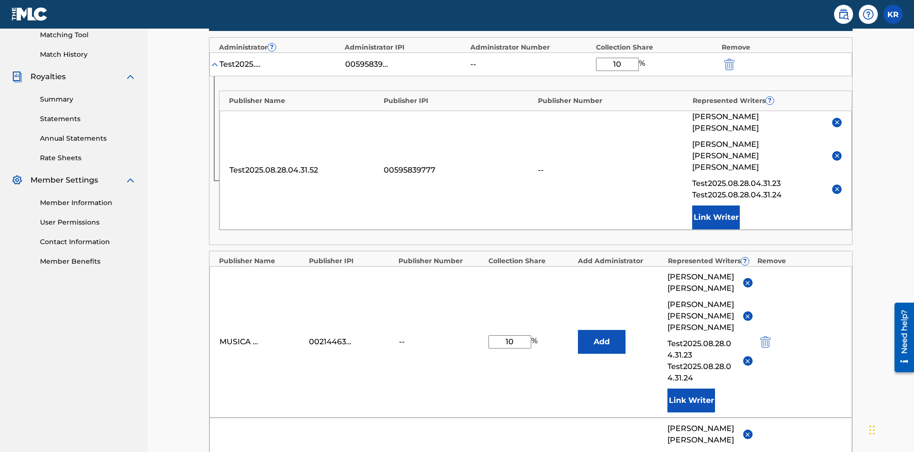
click at [729, 62] on img "submit" at bounding box center [729, 64] width 10 height 11
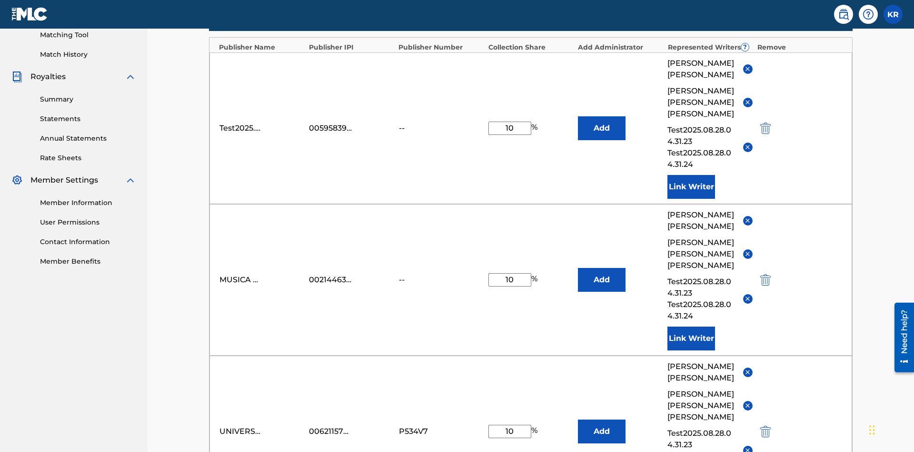
type input "10"
click at [602, 116] on button "Add" at bounding box center [602, 128] width 48 height 24
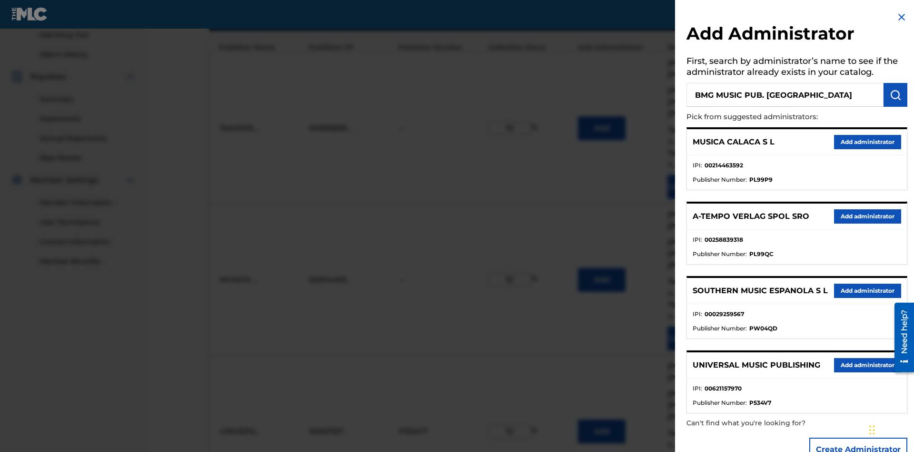
type input "BMG MUSIC PUB. [GEOGRAPHIC_DATA]"
click at [896, 95] on img "submit" at bounding box center [895, 94] width 11 height 11
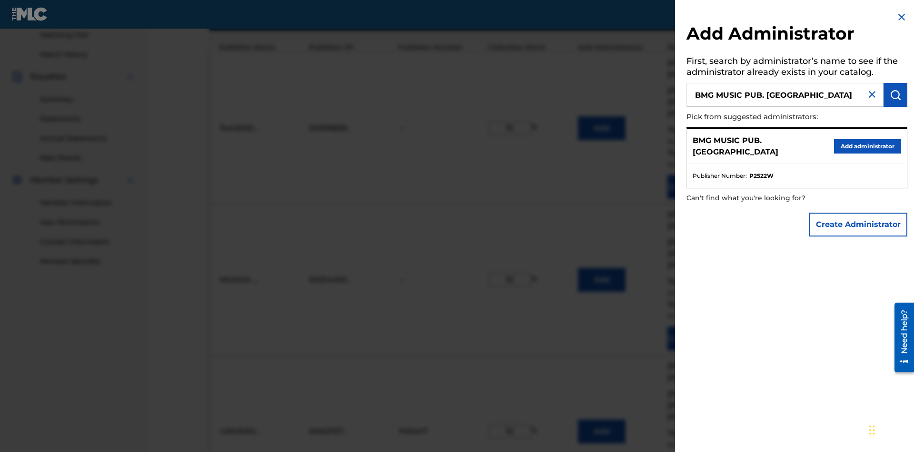
click at [859, 224] on button "Create Administrator" at bounding box center [859, 224] width 98 height 24
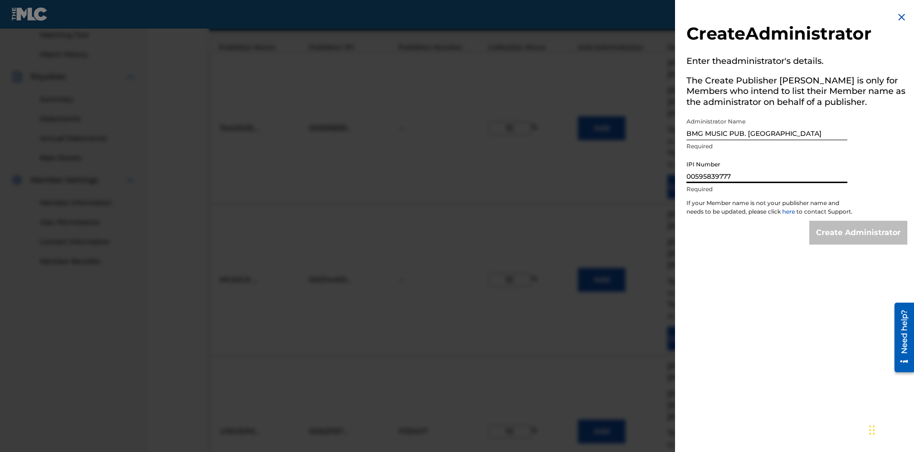
click at [859, 241] on input "Create Administrator" at bounding box center [859, 233] width 98 height 24
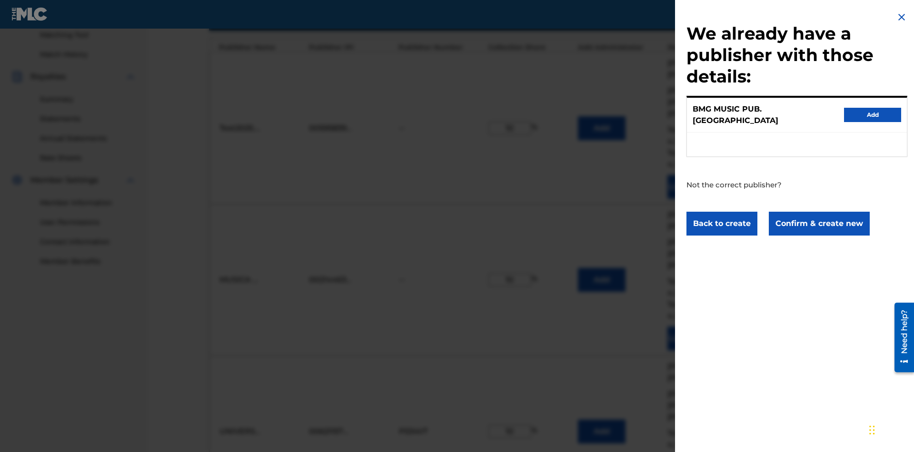
click at [819, 214] on button "Confirm & create new" at bounding box center [819, 223] width 101 height 24
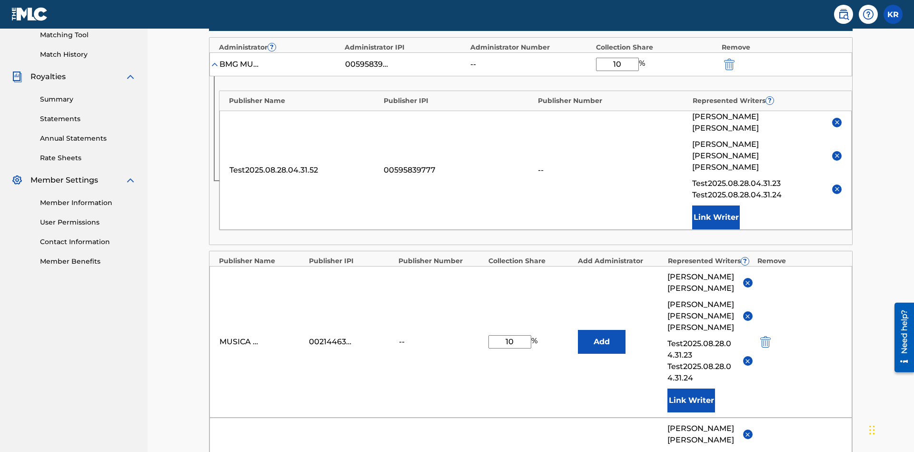
click at [729, 62] on img "submit" at bounding box center [729, 64] width 10 height 11
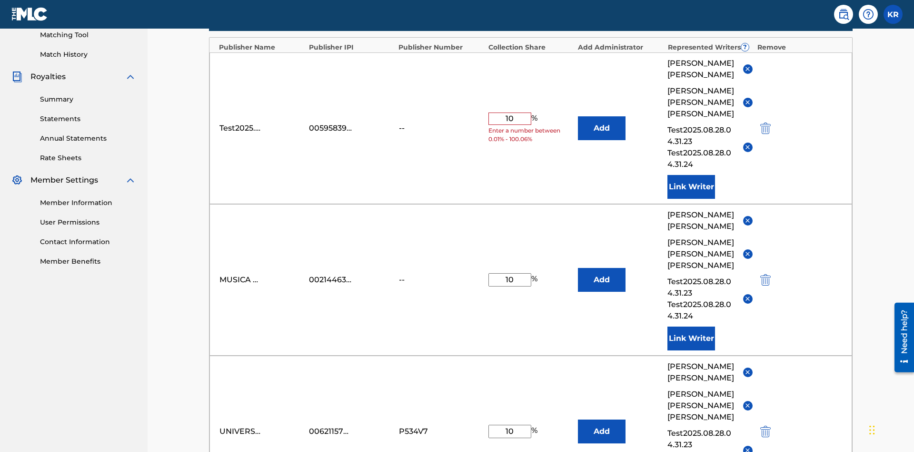
type input "10"
click at [602, 116] on button "Add" at bounding box center [602, 128] width 48 height 24
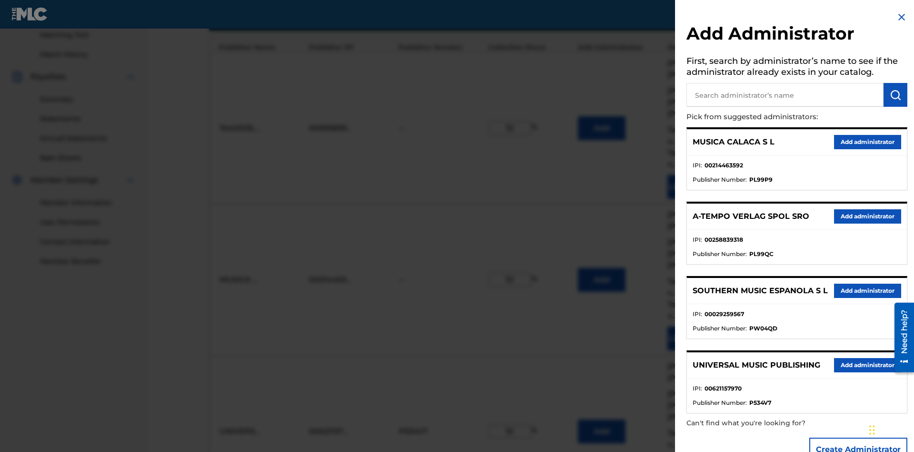
click at [785, 95] on input "text" at bounding box center [785, 95] width 197 height 24
type input "Test2025.08.28.04.34.32"
click at [896, 95] on img "submit" at bounding box center [895, 94] width 11 height 11
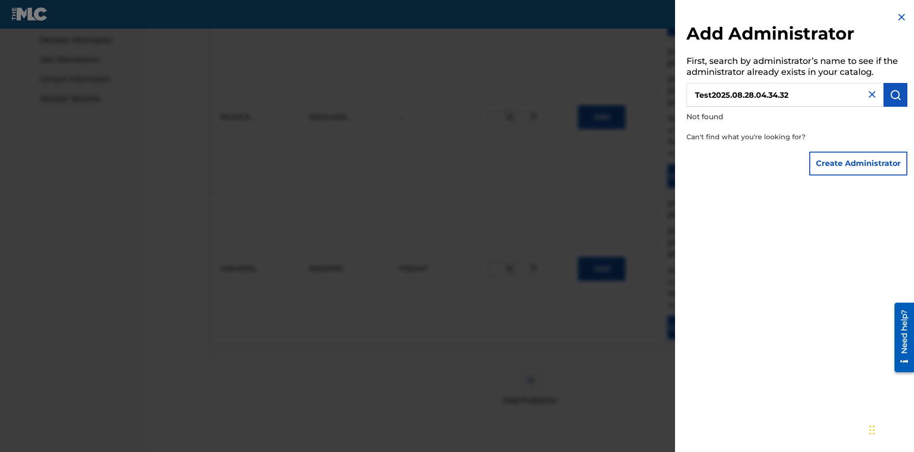
click at [859, 163] on button "Create Administrator" at bounding box center [859, 163] width 98 height 24
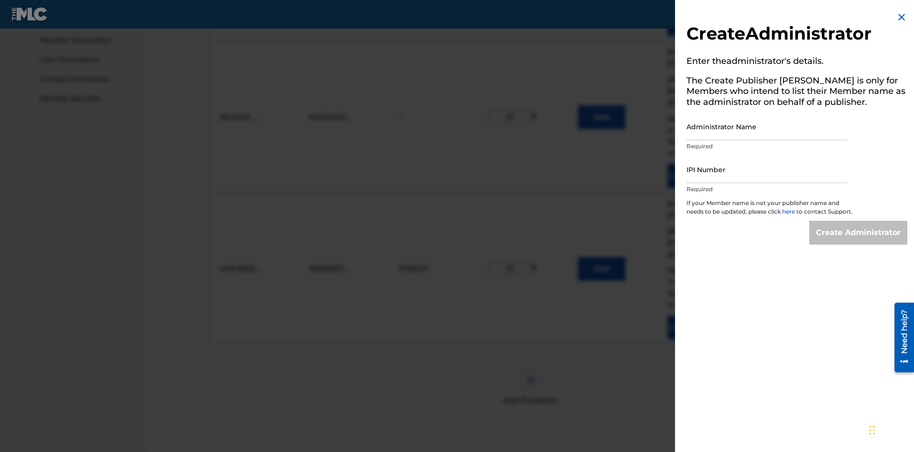
click at [767, 126] on input "Administrator Name" at bounding box center [767, 126] width 161 height 27
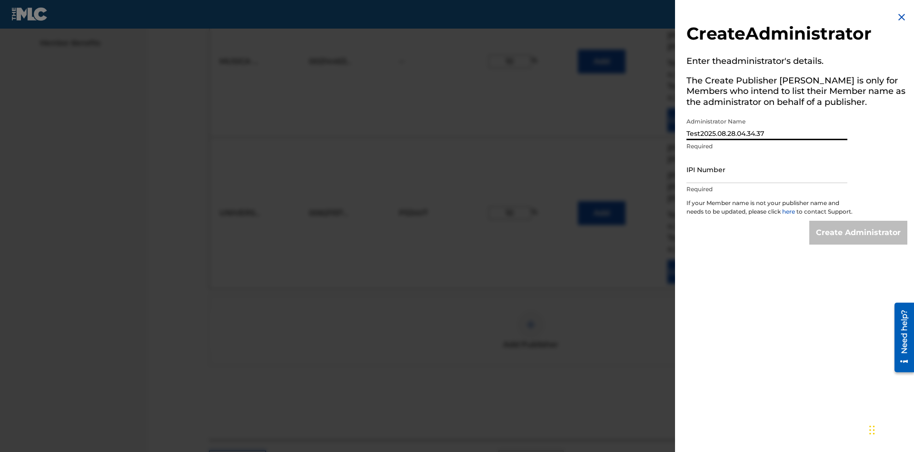
type input "Test2025.08.28.04.34.37"
click at [767, 169] on input "IPI Number" at bounding box center [767, 169] width 161 height 27
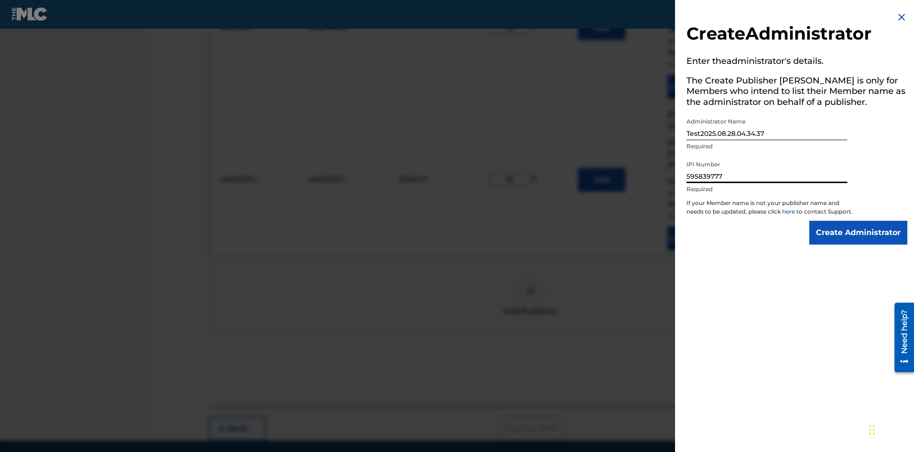
type input "595839777"
click at [859, 241] on input "Create Administrator" at bounding box center [859, 233] width 98 height 24
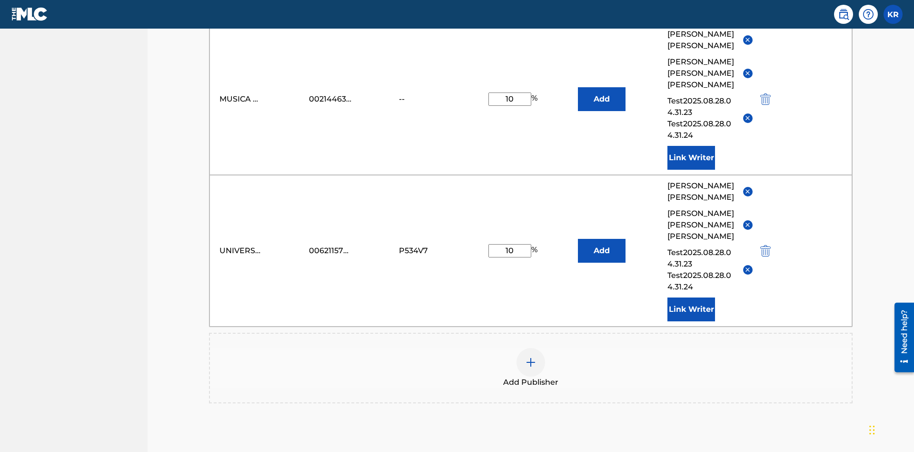
scroll to position [248, 0]
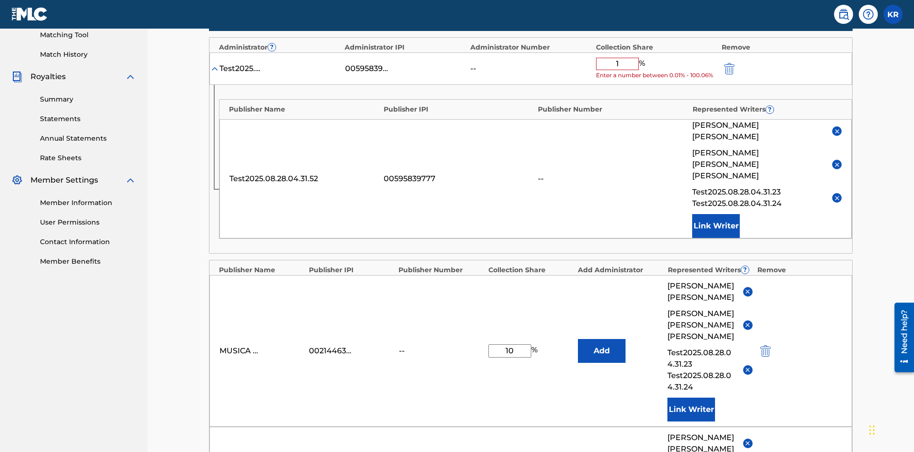
type input "10"
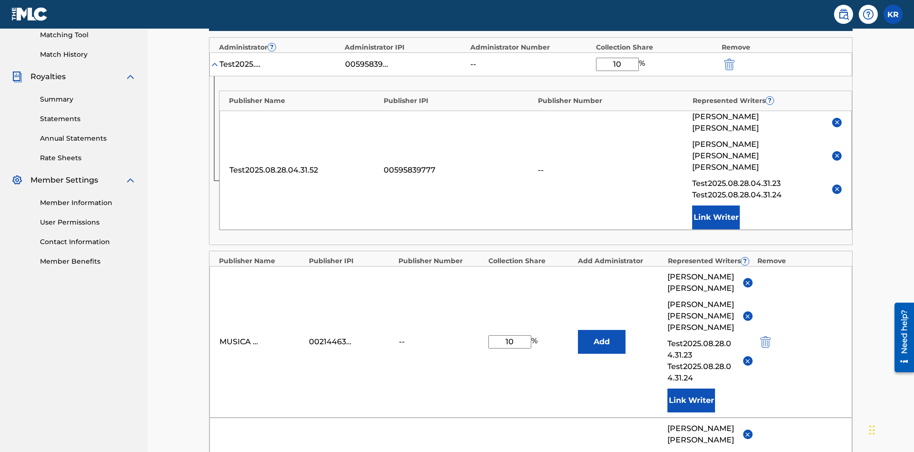
click at [729, 62] on img "submit" at bounding box center [729, 64] width 10 height 11
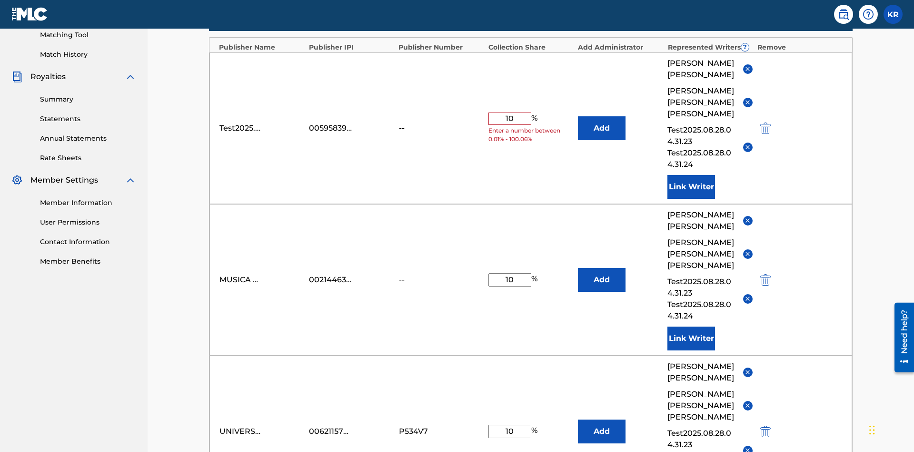
type input "10"
click at [602, 116] on button "Add" at bounding box center [602, 128] width 48 height 24
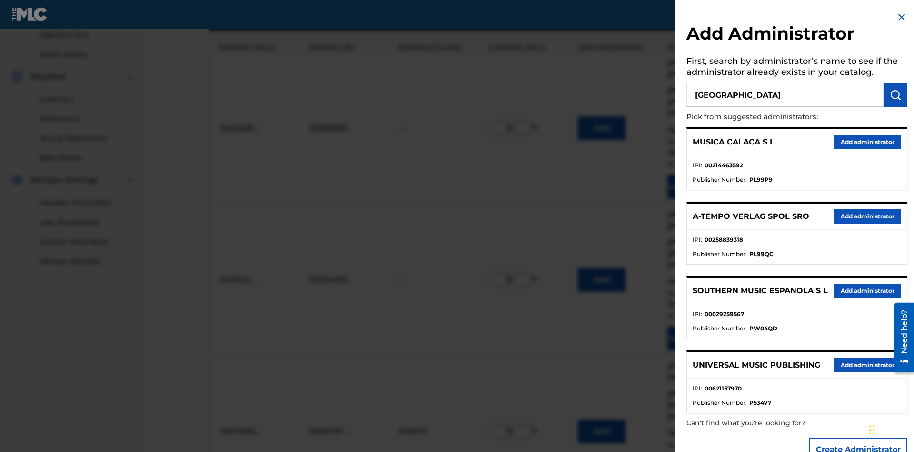
type input "[GEOGRAPHIC_DATA]"
click at [896, 95] on img "submit" at bounding box center [895, 94] width 11 height 11
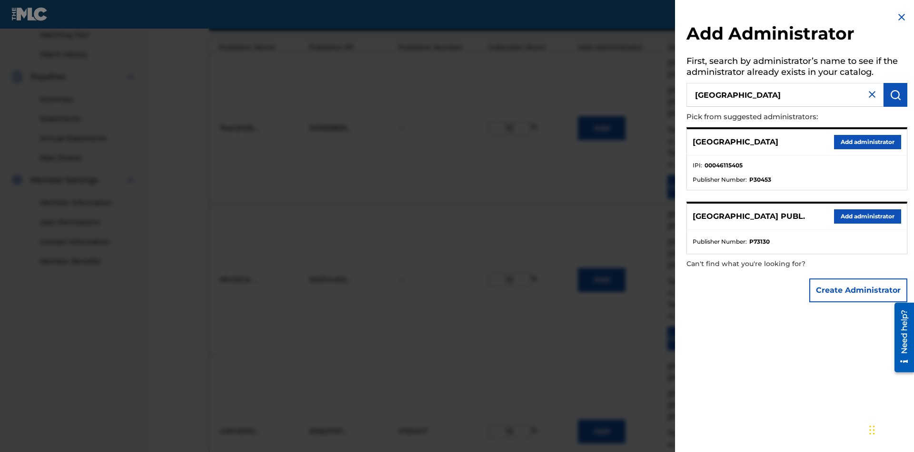
click at [867, 141] on button "Add administrator" at bounding box center [867, 142] width 67 height 14
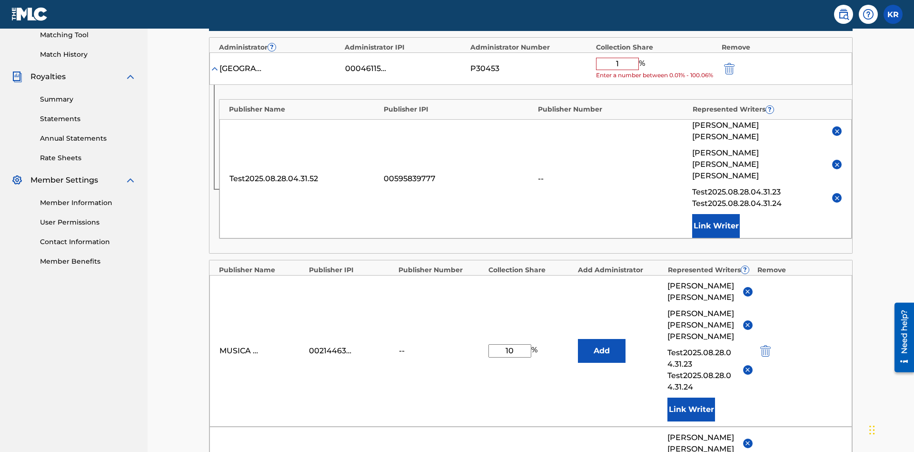
type input "10"
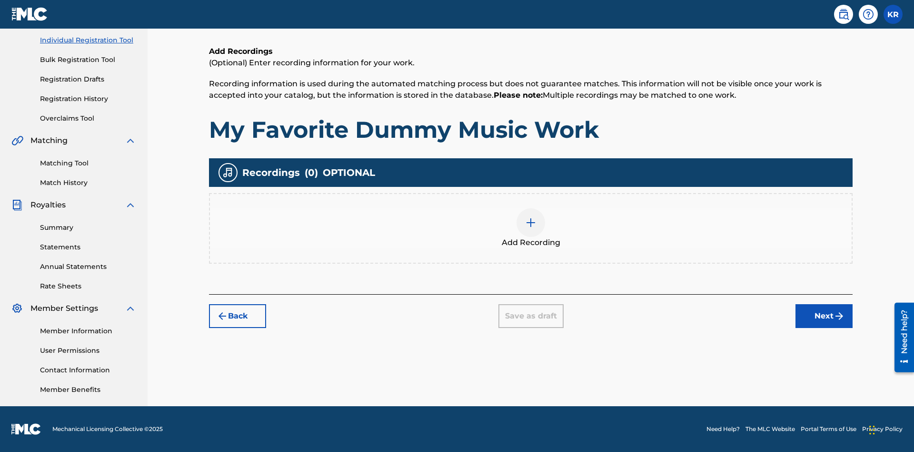
click at [531, 228] on img at bounding box center [530, 222] width 11 height 11
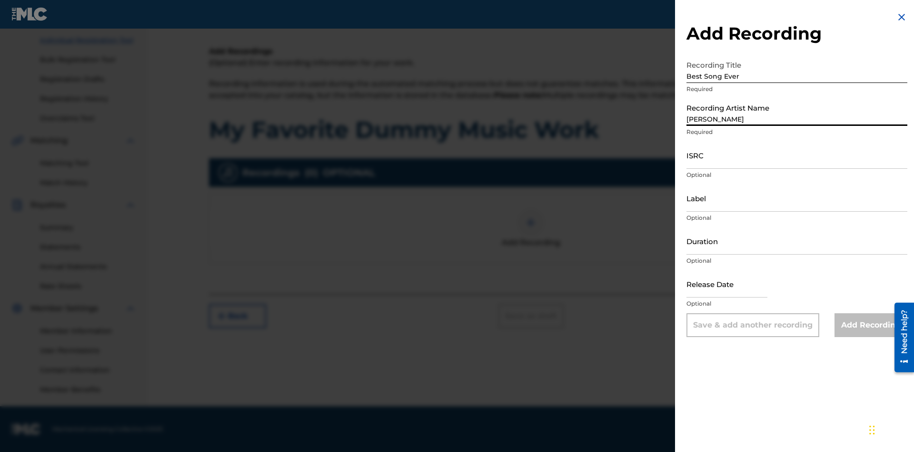
type input "[PERSON_NAME]"
click at [797, 155] on input "ISRC" at bounding box center [797, 154] width 221 height 27
type input "AA3123123123"
click at [797, 198] on input "Label" at bounding box center [797, 197] width 221 height 27
type input "The Label"
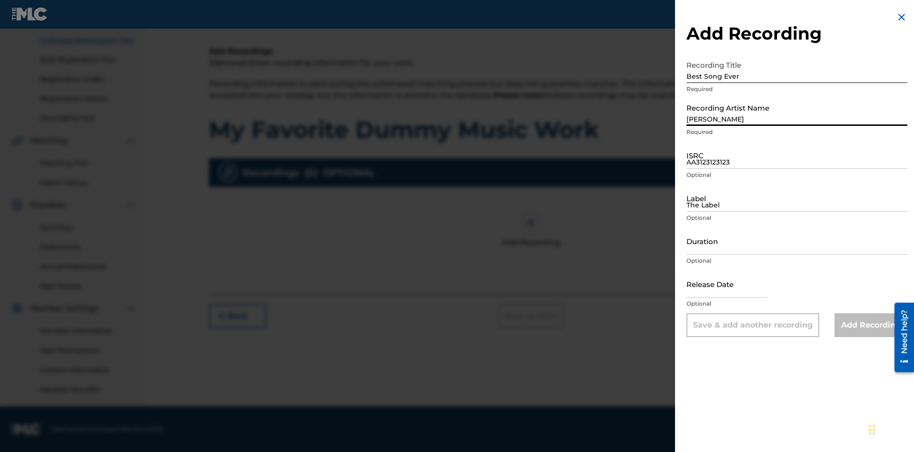
click at [797, 241] on input "Duration" at bounding box center [797, 240] width 221 height 27
type input "1"
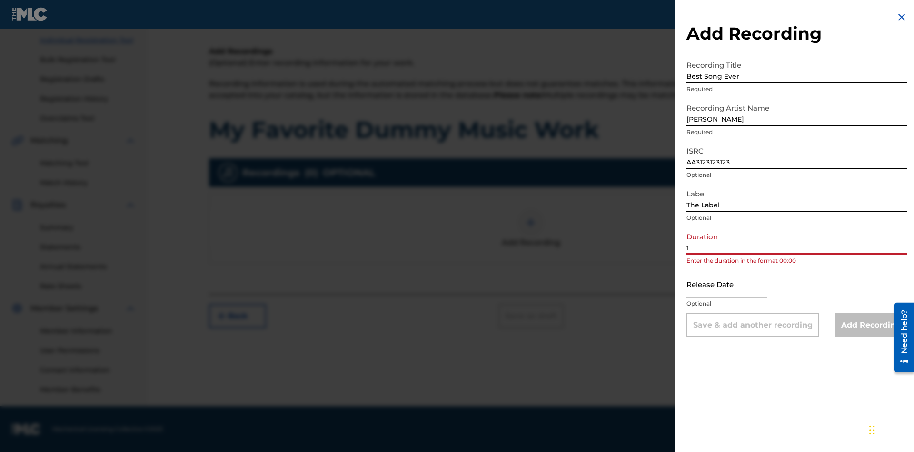
click at [797, 241] on input "1" at bounding box center [797, 240] width 221 height 27
click at [735, 284] on input "text" at bounding box center [727, 283] width 81 height 27
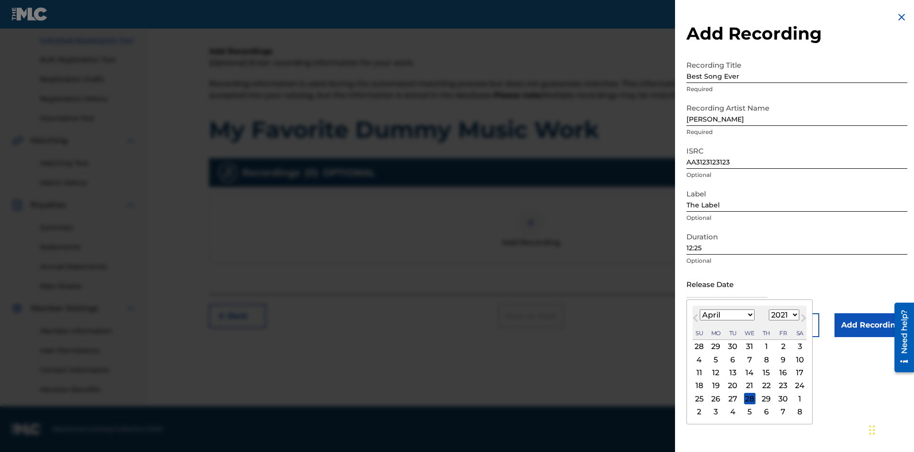
click at [765, 346] on div "1" at bounding box center [766, 346] width 11 height 11
click at [871, 325] on input "Add Recording" at bounding box center [871, 325] width 73 height 24
click at [531, 237] on div at bounding box center [531, 222] width 29 height 29
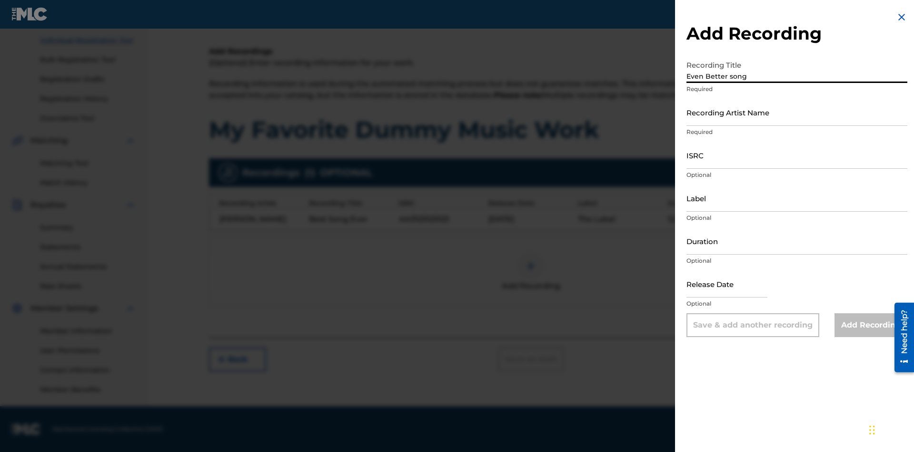
click at [797, 112] on input "Recording Artist Name" at bounding box center [797, 112] width 221 height 27
click at [797, 155] on input "ISRC" at bounding box center [797, 154] width 221 height 27
click at [797, 198] on input "Label" at bounding box center [797, 197] width 221 height 27
click at [797, 241] on input "Duration" at bounding box center [797, 240] width 221 height 27
click at [797, 241] on input "1" at bounding box center [797, 240] width 221 height 27
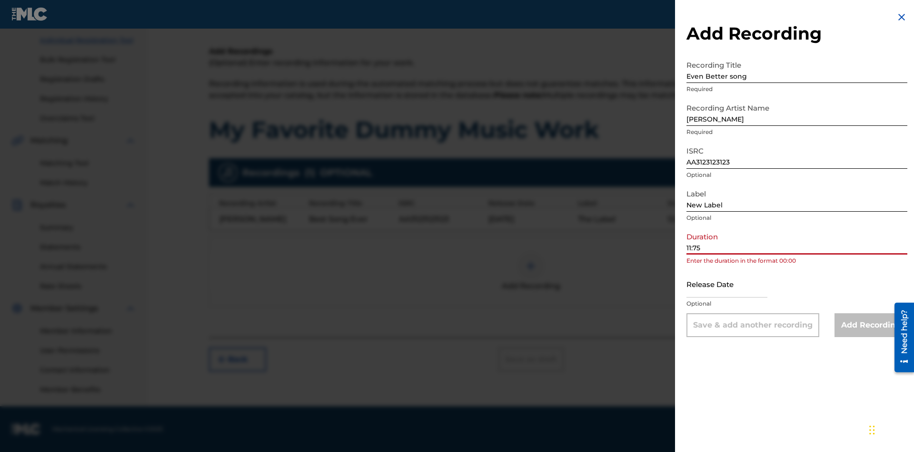
click at [735, 284] on input "text" at bounding box center [727, 283] width 81 height 27
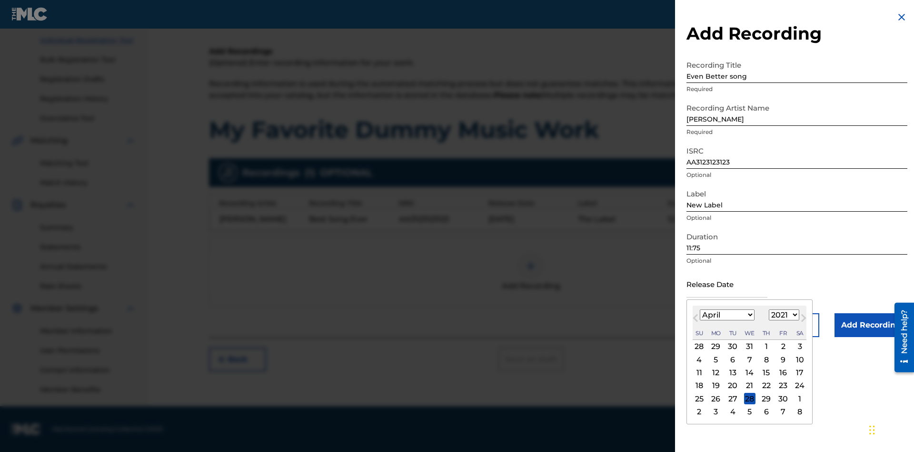
click at [783, 315] on select "1900 1901 1902 1903 1904 1905 1906 1907 1908 1909 1910 1911 1912 1913 1914 1915…" at bounding box center [784, 314] width 30 height 11
click at [765, 346] on div "1" at bounding box center [766, 346] width 11 height 11
click at [871, 325] on input "Add Recording" at bounding box center [871, 325] width 73 height 24
click at [531, 271] on div at bounding box center [531, 265] width 29 height 29
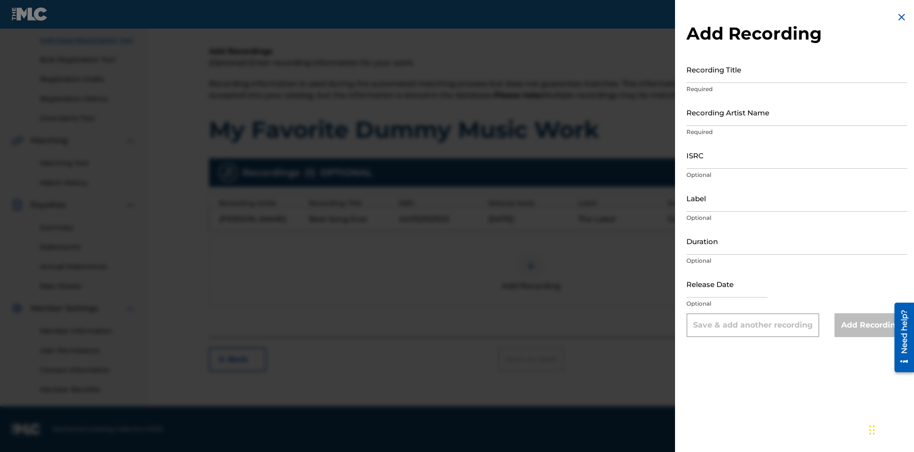
click at [797, 69] on input "Recording Title" at bounding box center [797, 69] width 221 height 27
type input "Smells Like Teen Spirit"
click at [797, 112] on input "Recording Artist Name" at bounding box center [797, 112] width 221 height 27
type input "Nirvana"
click at [797, 155] on input "ISRC" at bounding box center [797, 154] width 221 height 27
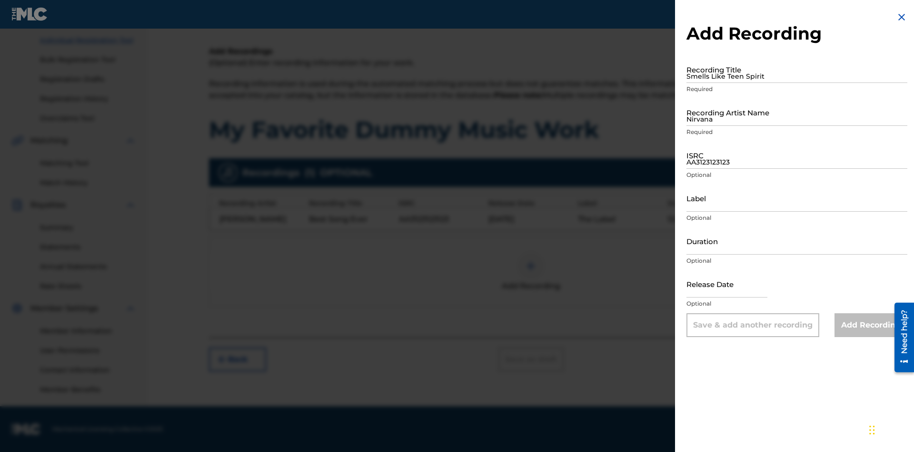
click at [797, 198] on input "Label" at bounding box center [797, 197] width 221 height 27
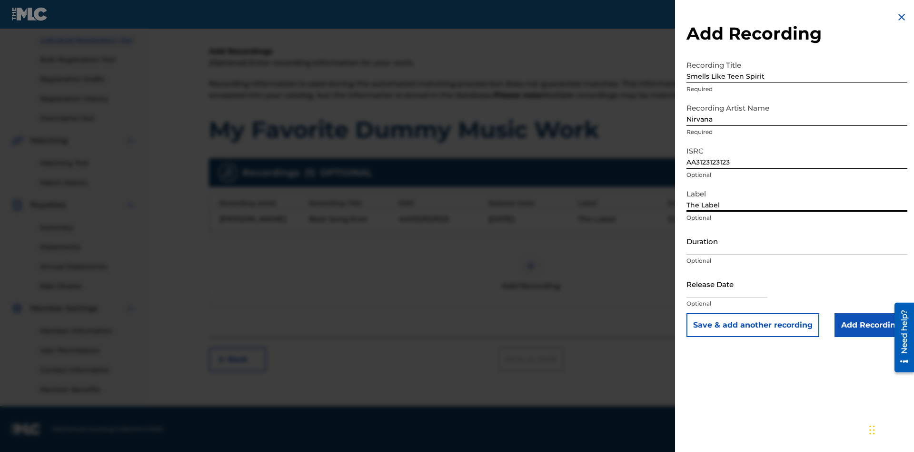
click at [797, 241] on input "Duration" at bounding box center [797, 240] width 221 height 27
click at [797, 241] on input "1" at bounding box center [797, 240] width 221 height 27
click at [735, 284] on input "text" at bounding box center [727, 283] width 81 height 27
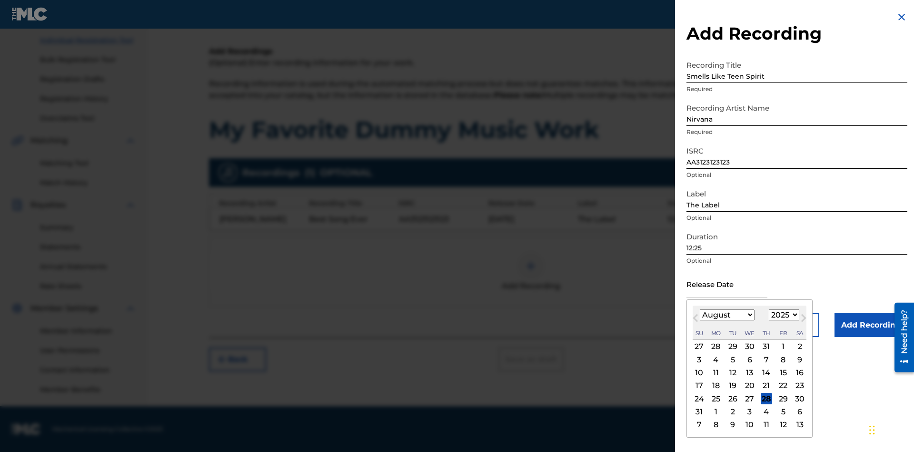
click at [727, 315] on select "January February March April May June July August September October November De…" at bounding box center [727, 314] width 55 height 11
click at [783, 315] on select "1900 1901 1902 1903 1904 1905 1906 1907 1908 1909 1910 1911 1912 1913 1914 1915…" at bounding box center [784, 314] width 30 height 11
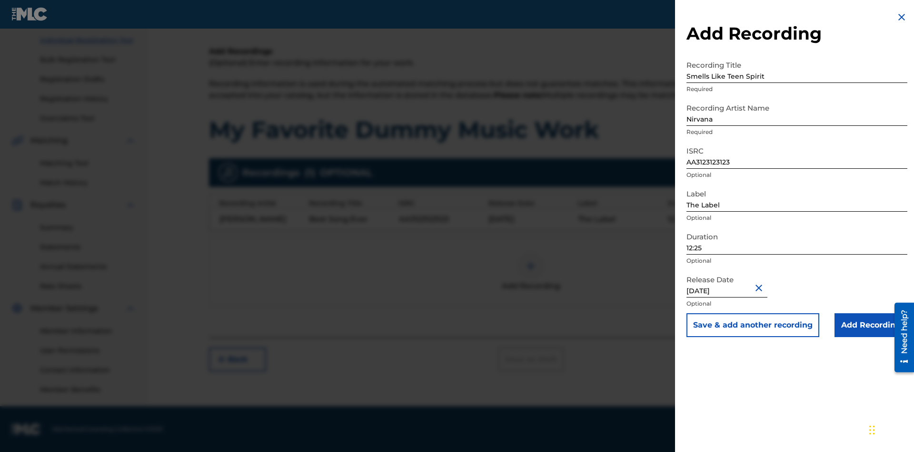
click at [871, 325] on input "Add Recording" at bounding box center [871, 325] width 73 height 24
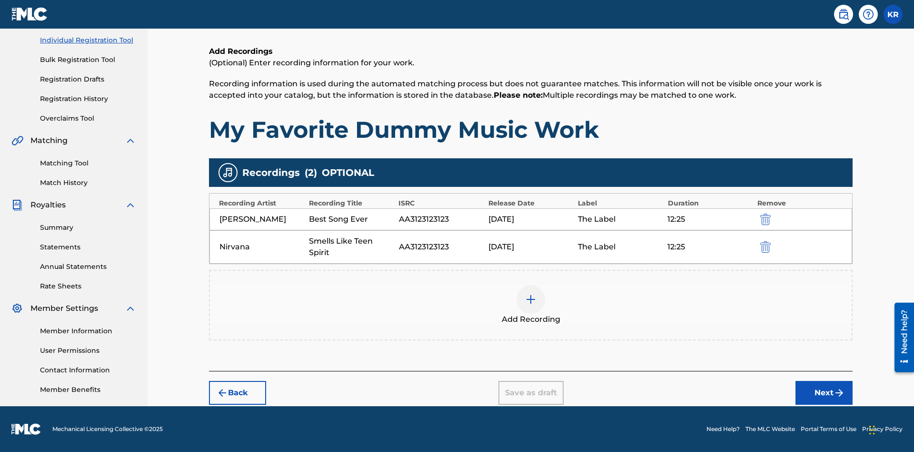
click at [824, 392] on button "Next" at bounding box center [824, 393] width 57 height 24
